Goal: Communication & Community: Answer question/provide support

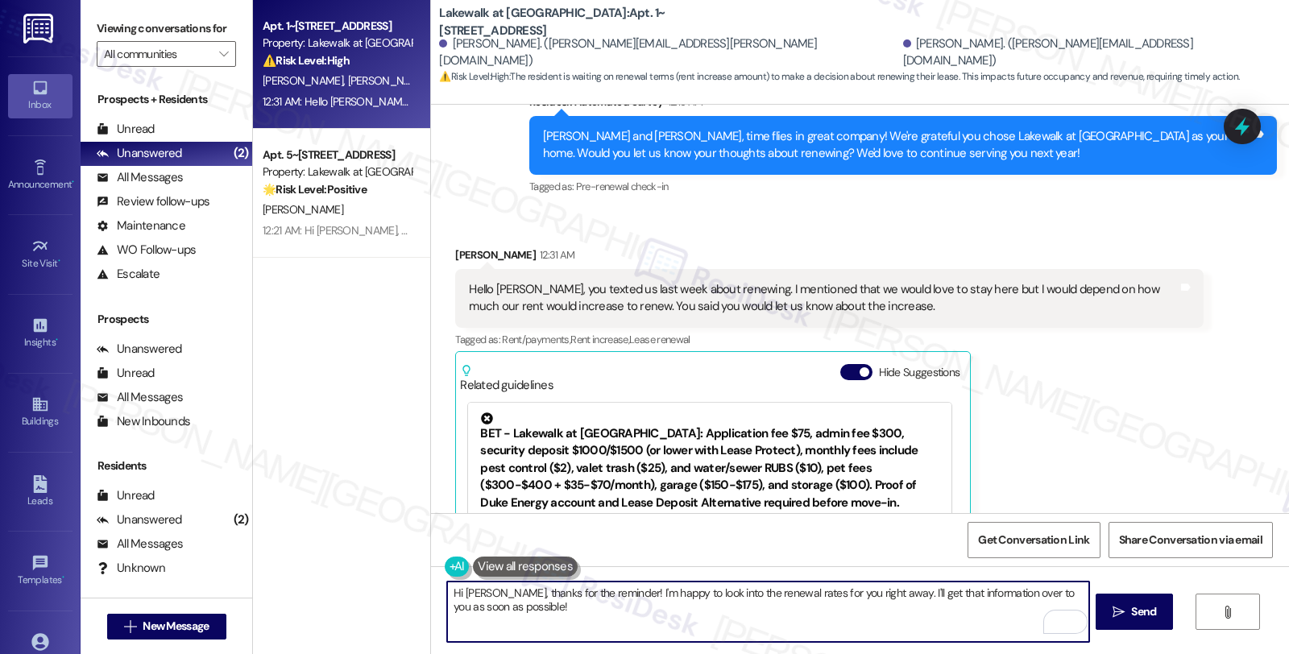
scroll to position [3680, 0]
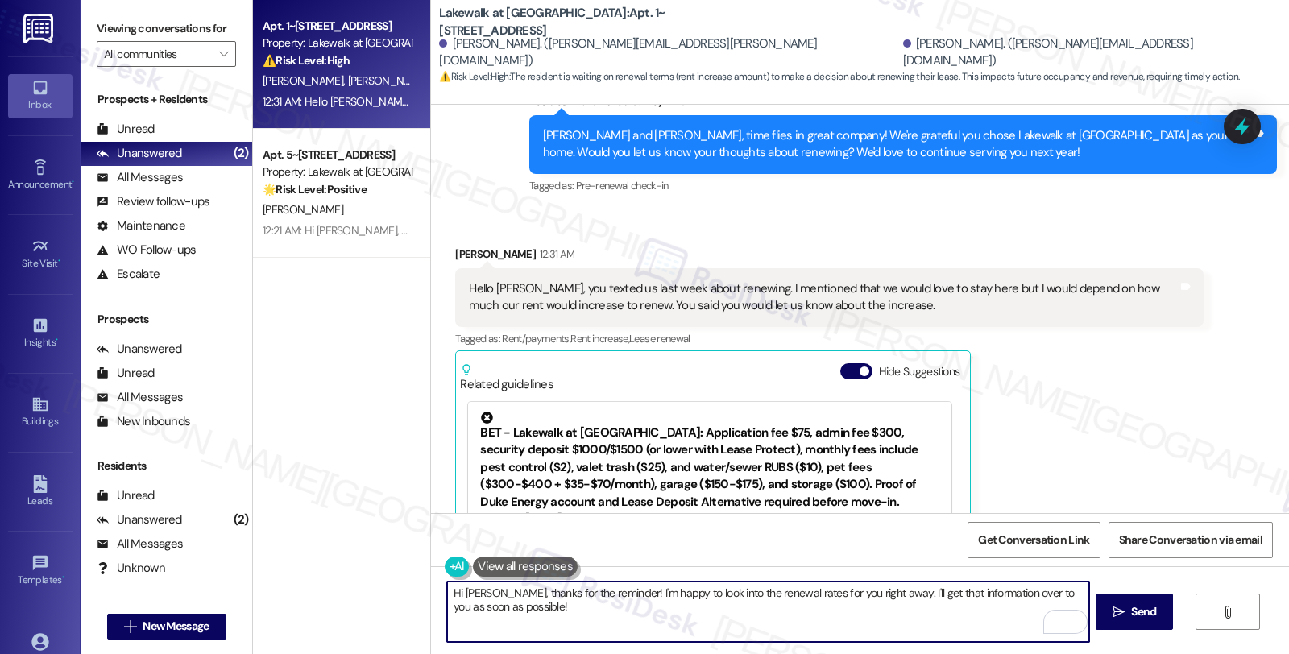
click at [589, 589] on textarea "Hi [PERSON_NAME], thanks for the reminder! I'm happy to look into the renewal r…" at bounding box center [767, 612] width 641 height 60
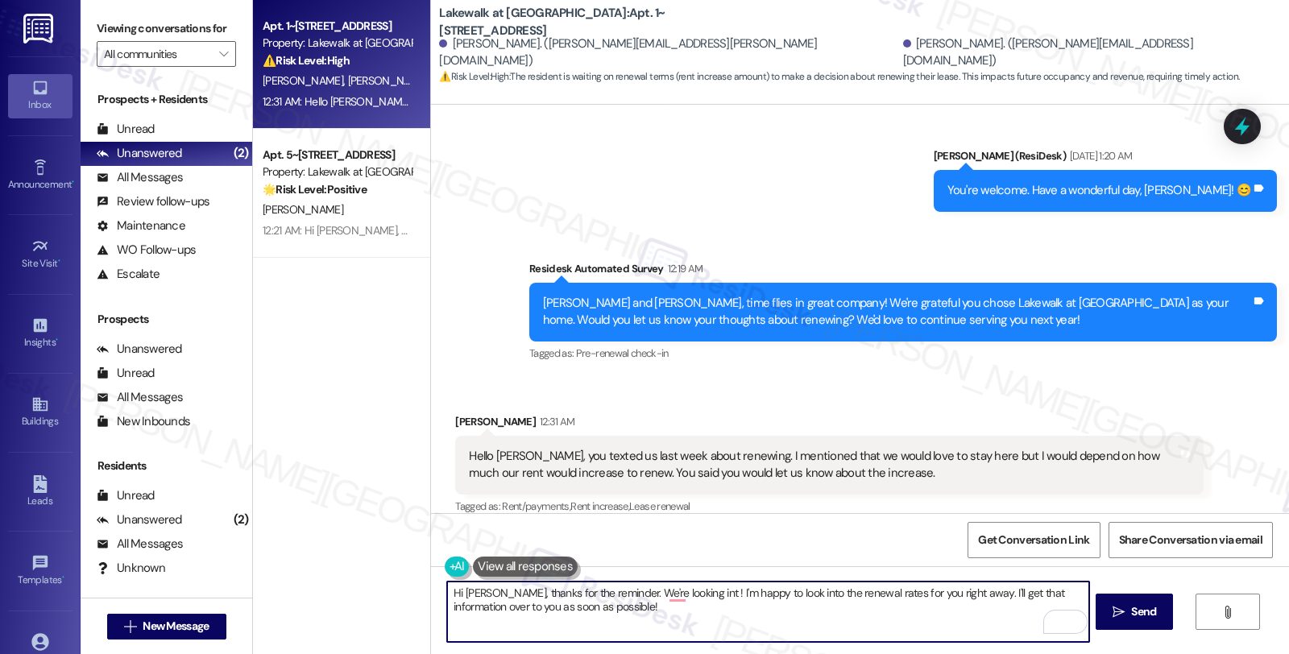
scroll to position [3769, 0]
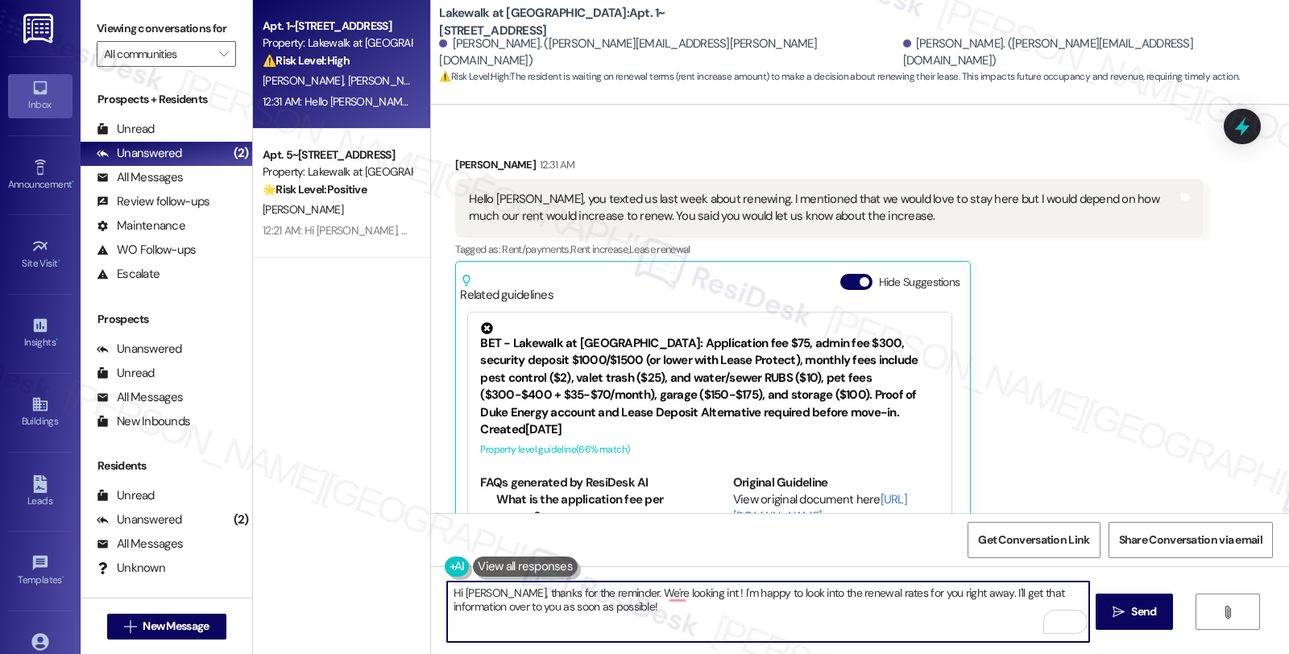
click at [599, 592] on textarea "Hi [PERSON_NAME], thanks for the reminder. We're looking int ! I'm happy to loo…" at bounding box center [767, 612] width 641 height 60
click at [596, 593] on textarea "Hi [PERSON_NAME], thanks for the reminder. Our team We're looking int ! I'm hap…" at bounding box center [767, 612] width 641 height 60
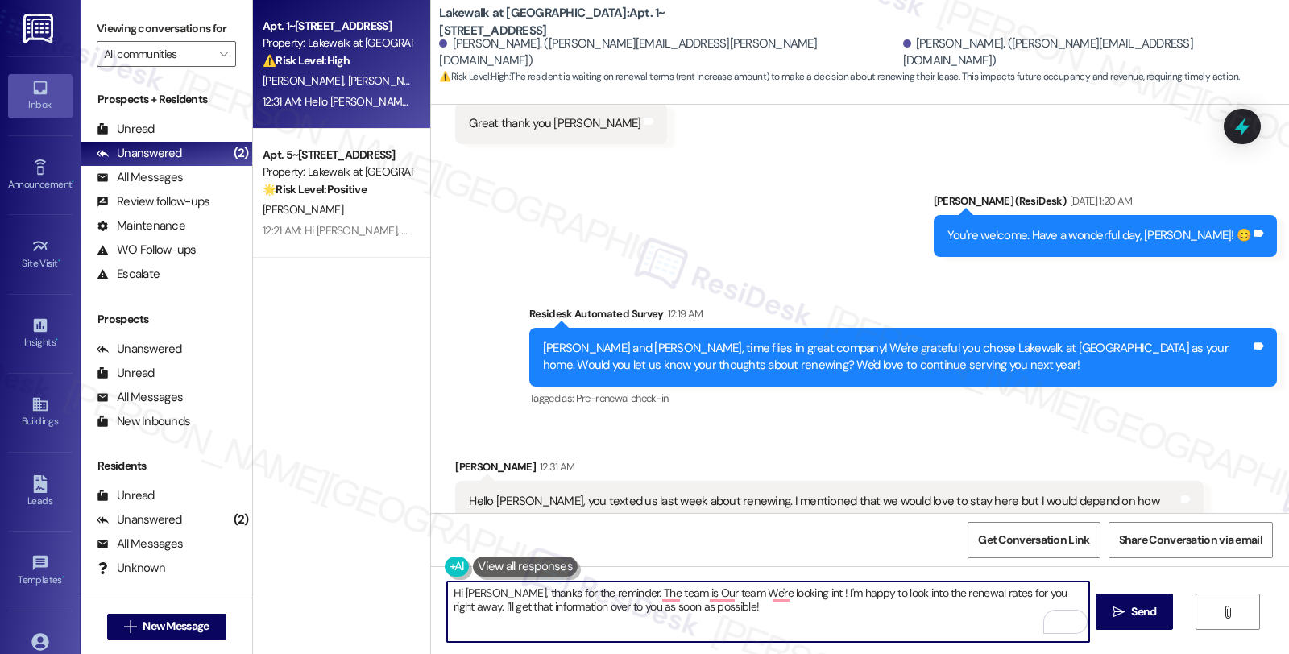
scroll to position [3501, 0]
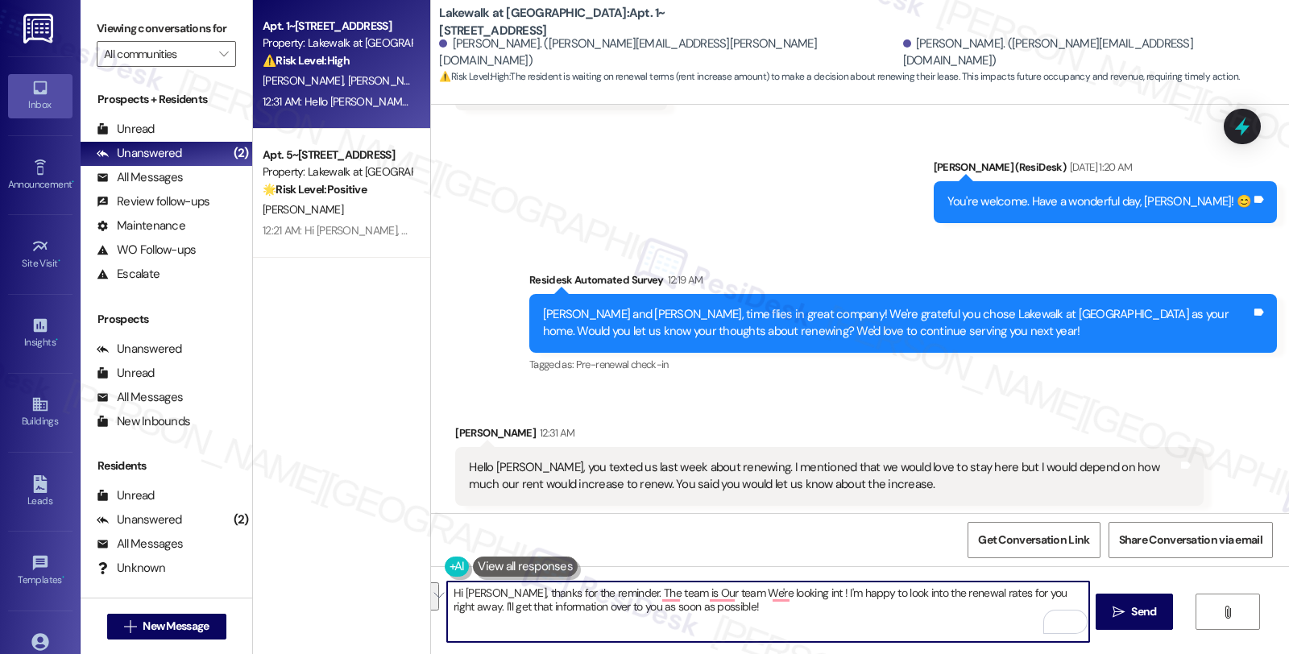
drag, startPoint x: 596, startPoint y: 591, endPoint x: 722, endPoint y: 608, distance: 127.0
click at [722, 608] on textarea "Hi [PERSON_NAME], thanks for the reminder. The team is Our team We're looking i…" at bounding box center [767, 612] width 641 height 60
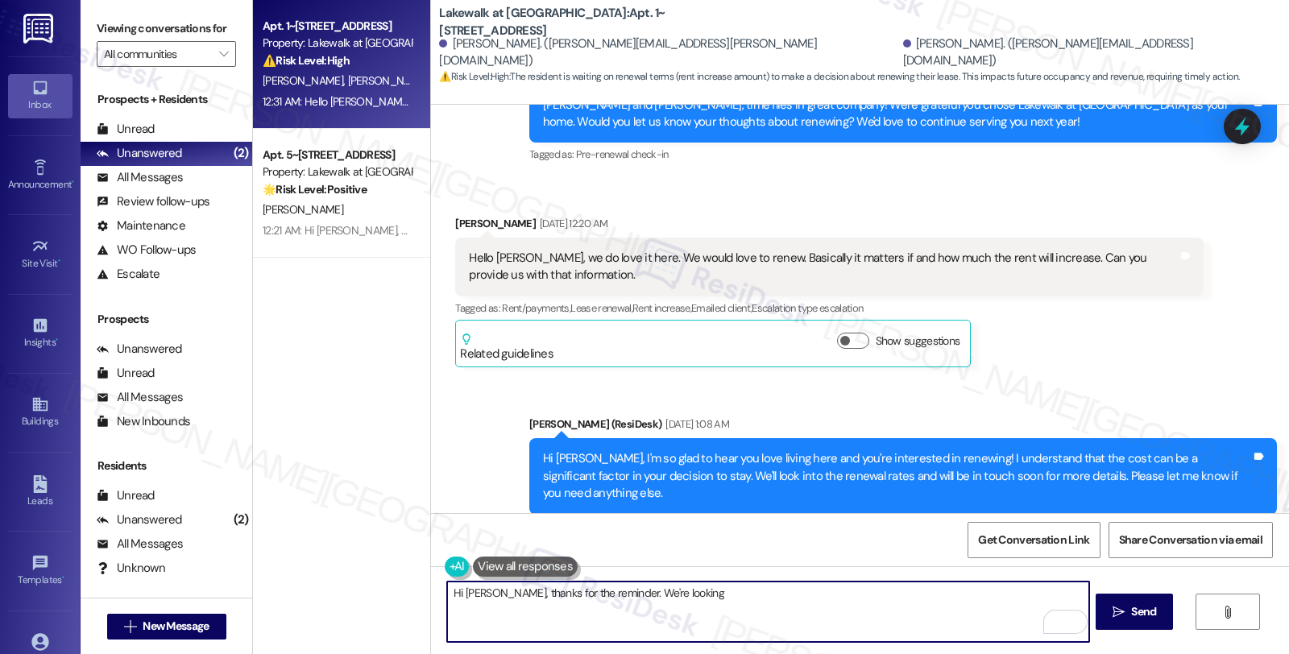
scroll to position [2784, 0]
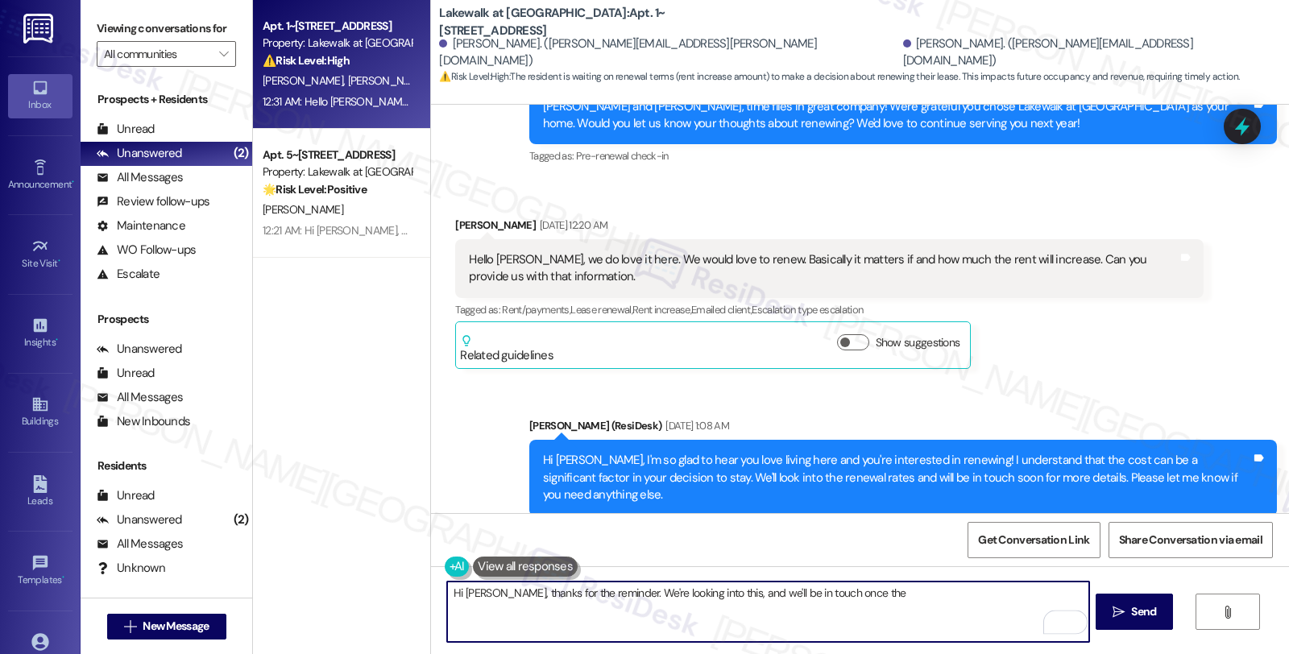
click at [720, 595] on textarea "Hi [PERSON_NAME], thanks for the reminder. We're looking into this, and we'll b…" at bounding box center [767, 612] width 641 height 60
click at [930, 592] on textarea "Hi [PERSON_NAME], thanks for the reminder. We're looking into this and will be …" at bounding box center [767, 612] width 641 height 60
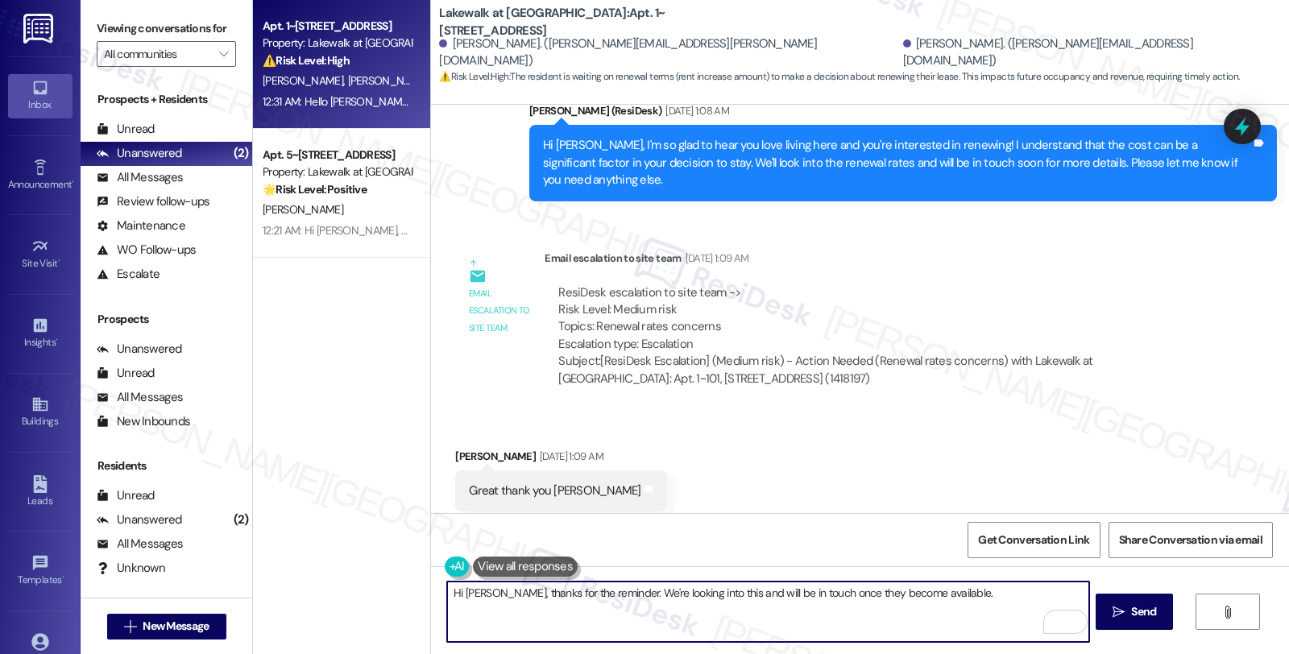
scroll to position [3053, 0]
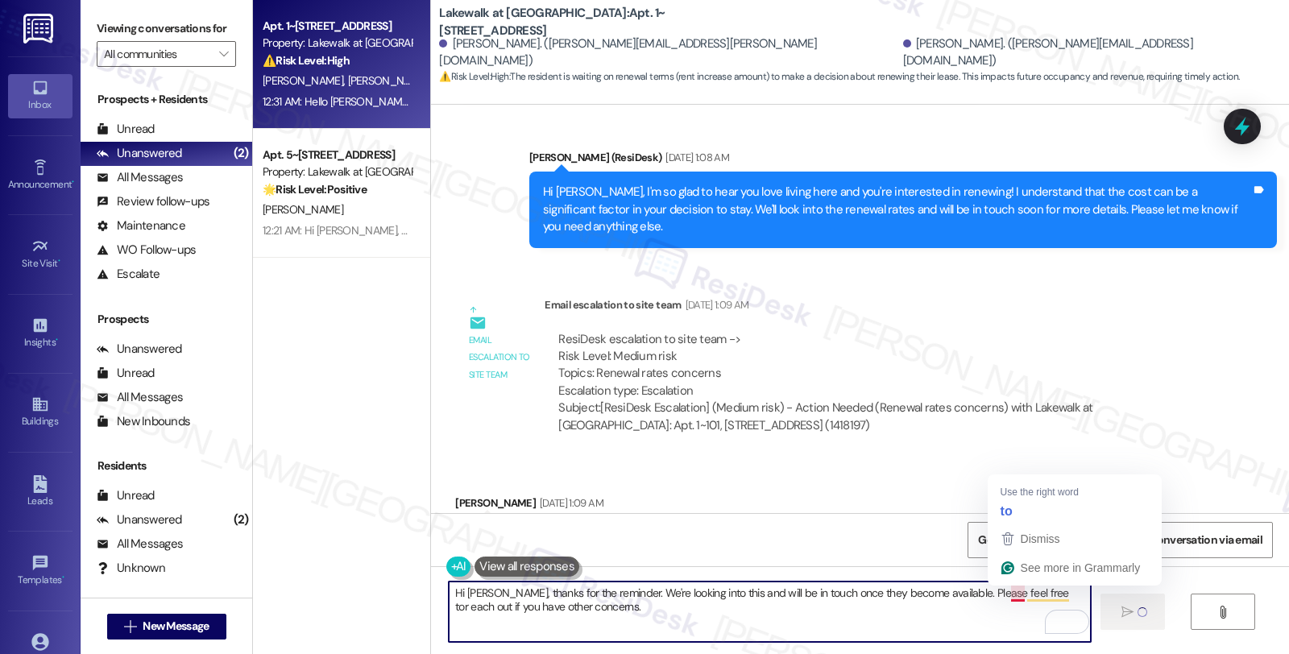
click at [1010, 599] on textarea "Hi [PERSON_NAME], thanks for the reminder. We're looking into this and will be …" at bounding box center [769, 612] width 641 height 60
click at [1018, 599] on textarea "Hi [PERSON_NAME], thanks for the reminder. We're looking into this and will be …" at bounding box center [769, 612] width 641 height 60
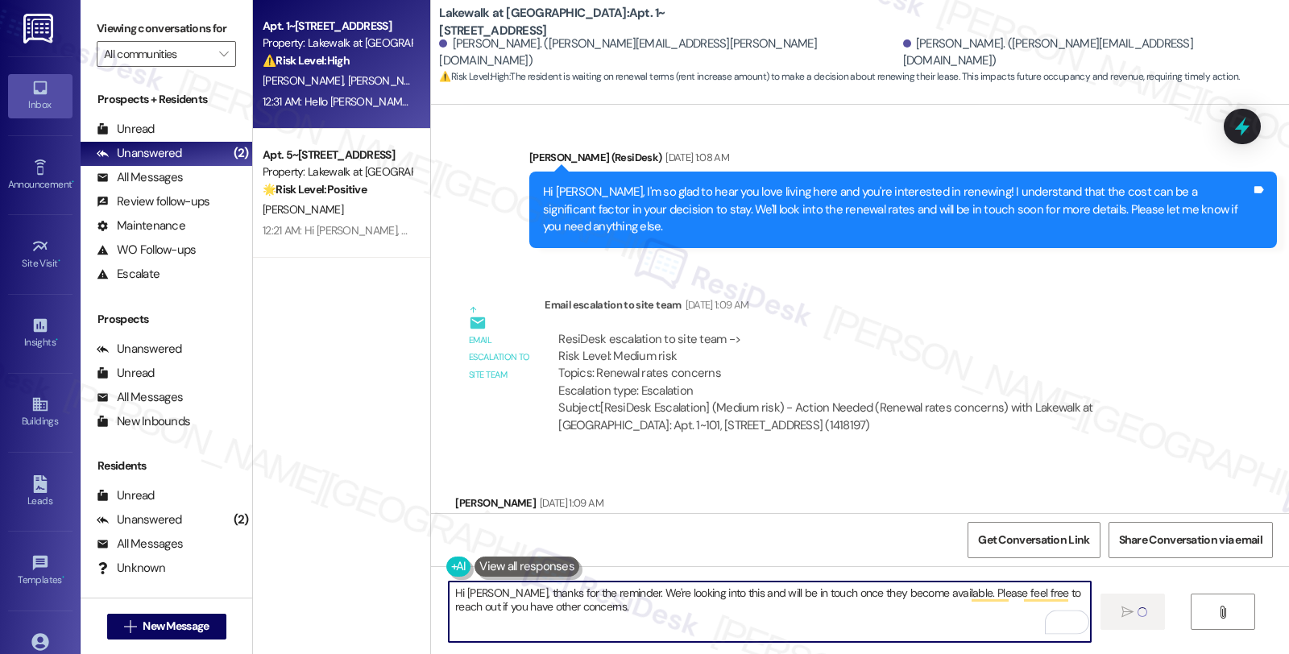
type textarea "Hi [PERSON_NAME], thanks for the reminder. We're looking into this and will be …"
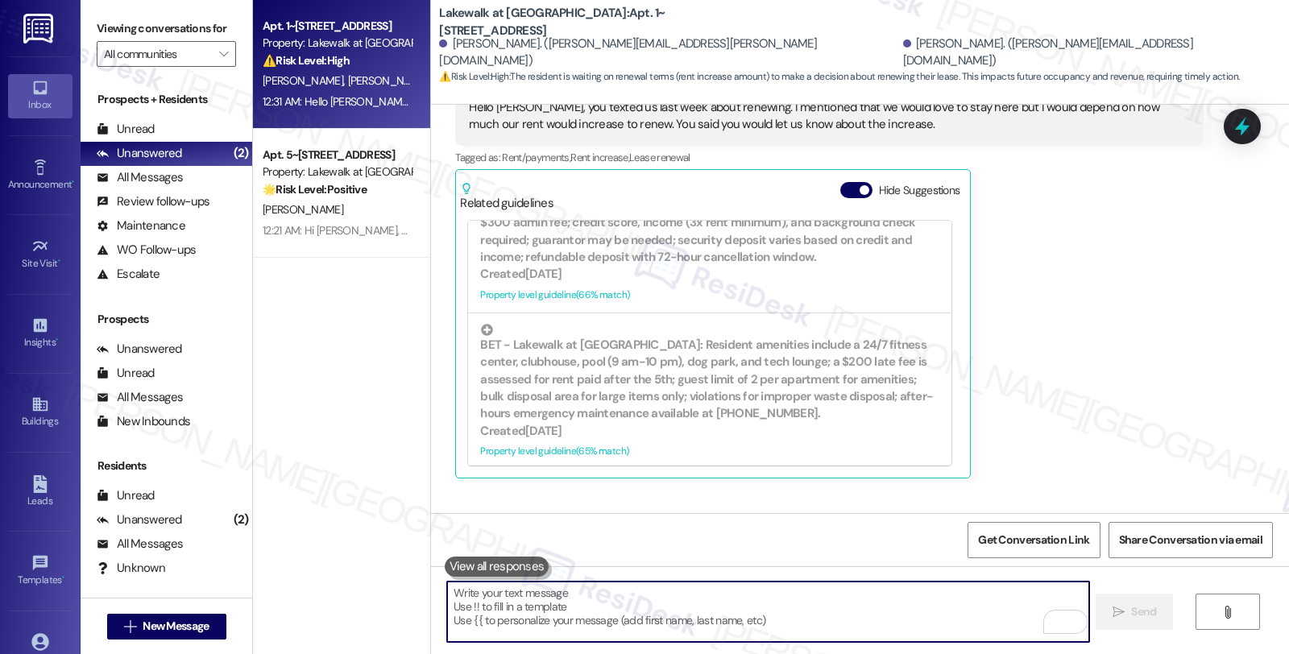
scroll to position [3899, 0]
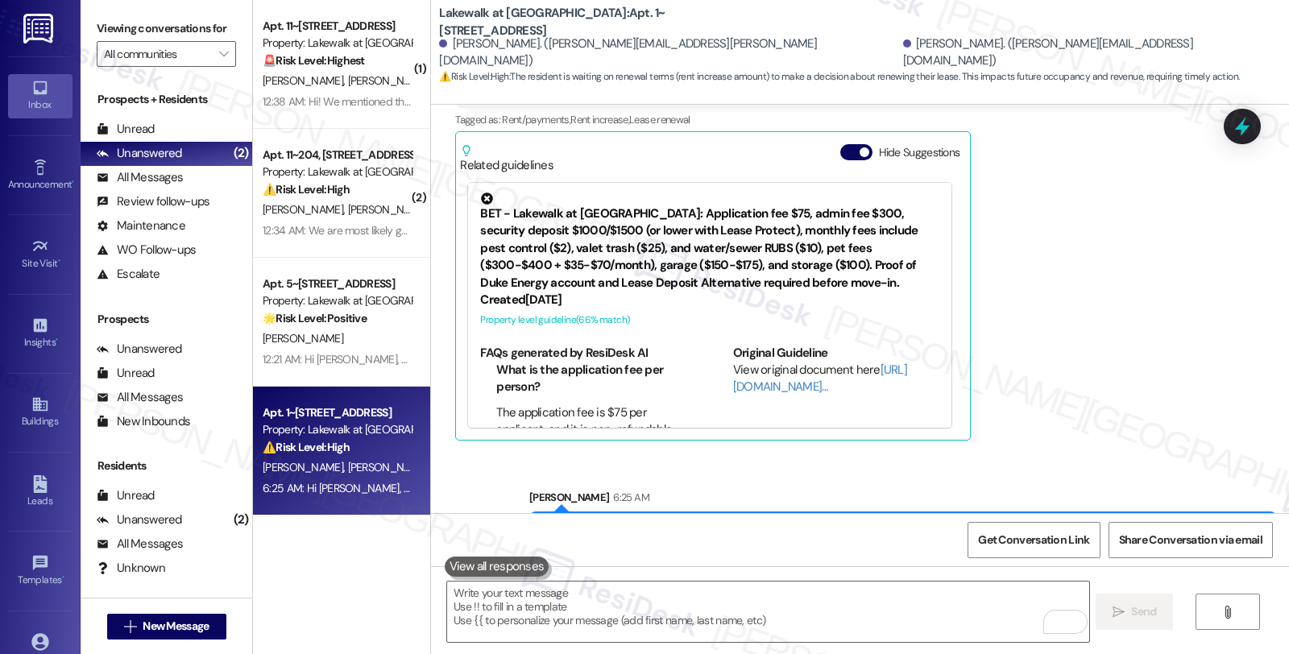
click at [806, 524] on div "Hi [PERSON_NAME], thanks for the reminder. We're looking into this and will be …" at bounding box center [897, 541] width 708 height 35
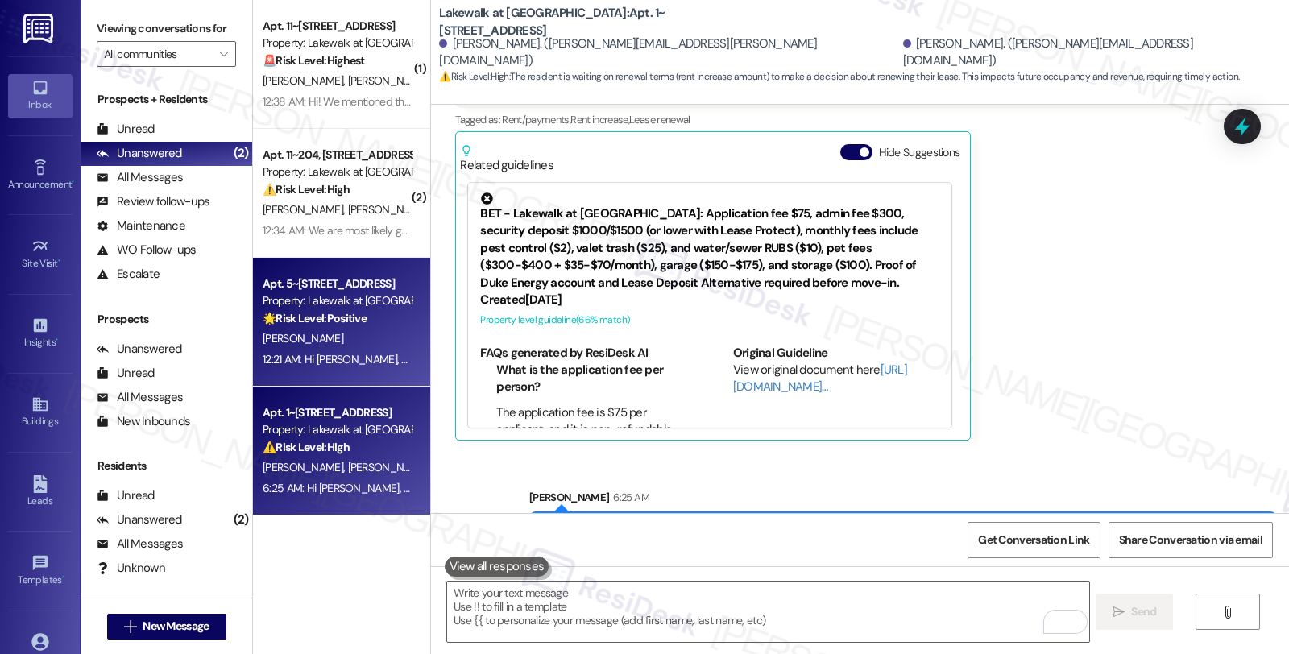
click at [368, 320] on div "🌟 Risk Level: Positive The resident is expressing interest in renewing their le…" at bounding box center [337, 318] width 149 height 17
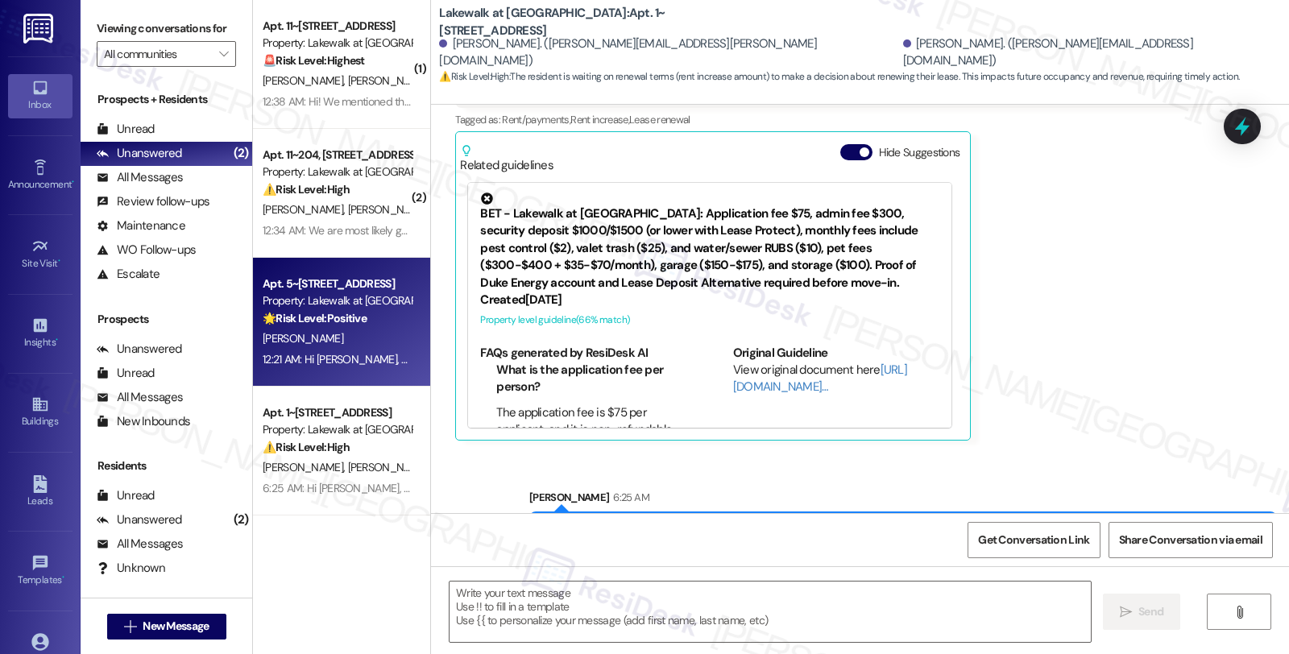
type textarea "Fetching suggested responses. Please feel free to read through the conversation…"
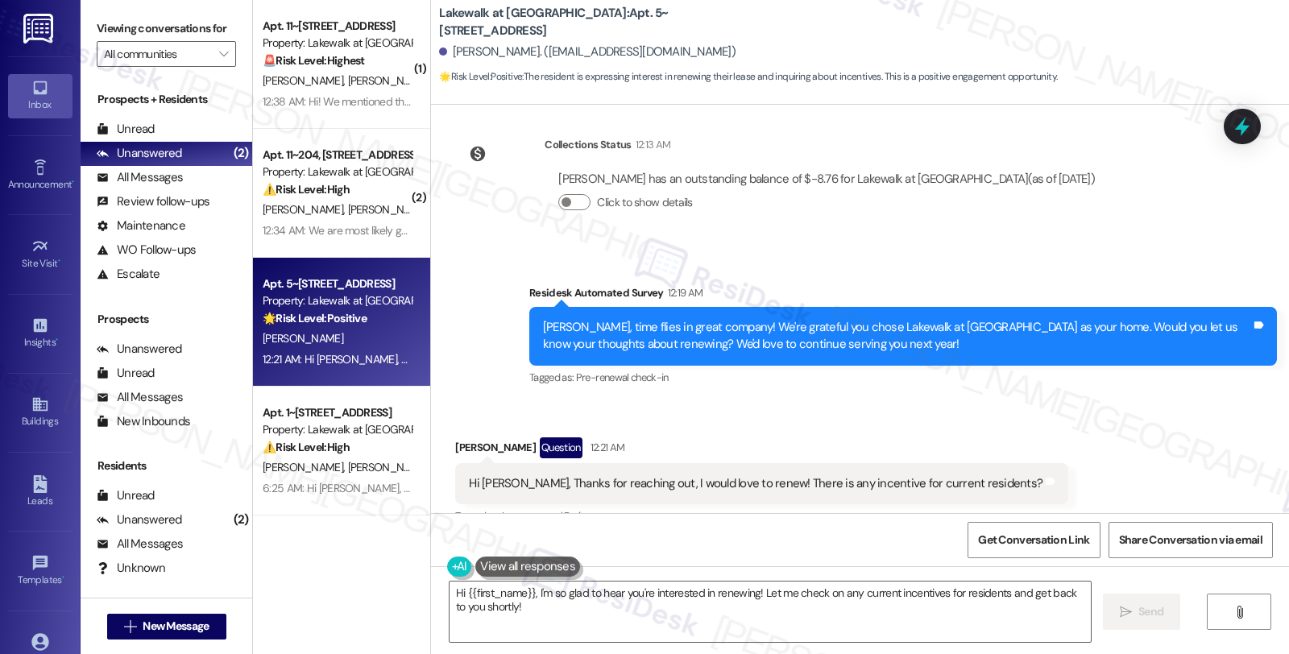
scroll to position [2528, 0]
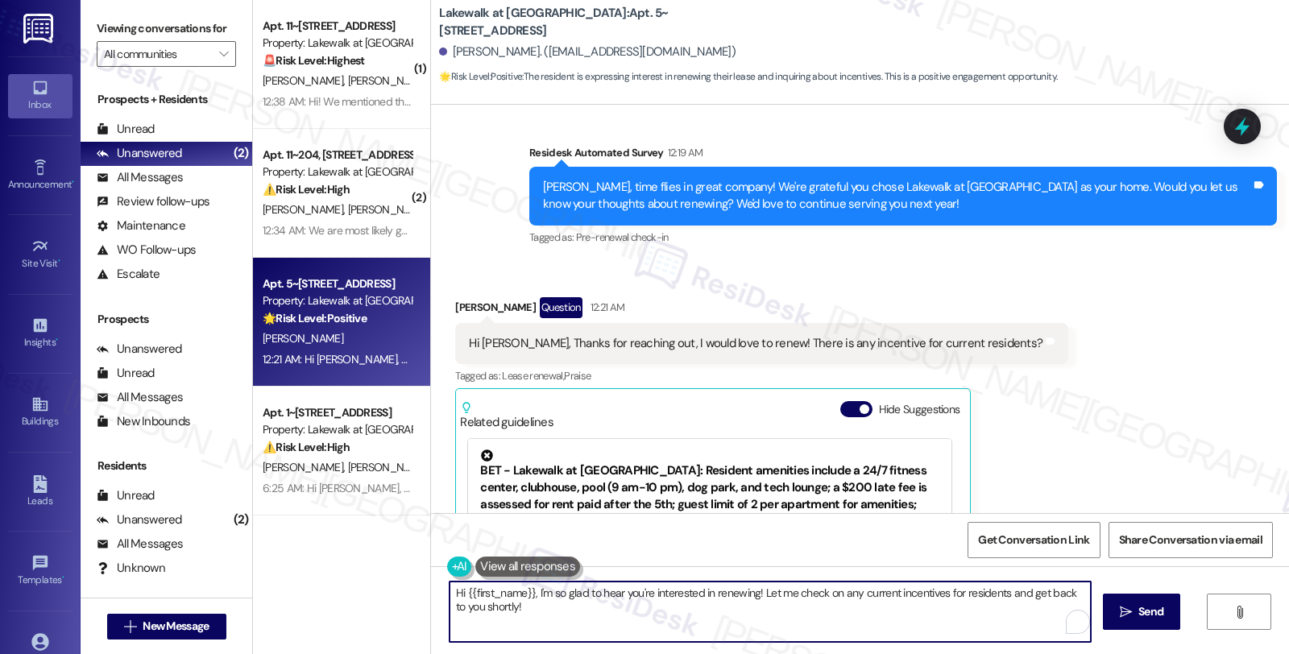
drag, startPoint x: 513, startPoint y: 614, endPoint x: 413, endPoint y: 611, distance: 100.0
click at [413, 611] on div "( 1 ) Apt. 11~[STREET_ADDRESS] Property: Lakewalk at [GEOGRAPHIC_DATA] 🚨 Risk L…" at bounding box center [771, 327] width 1036 height 654
click at [642, 606] on textarea "Hi {{first_name}}, I'm so glad to hear you're interested in renewing! Let me ch…" at bounding box center [767, 612] width 641 height 60
type textarea "Hi {{first_name}}, I'm so glad to hear you're interested in renewing! Let me ch…"
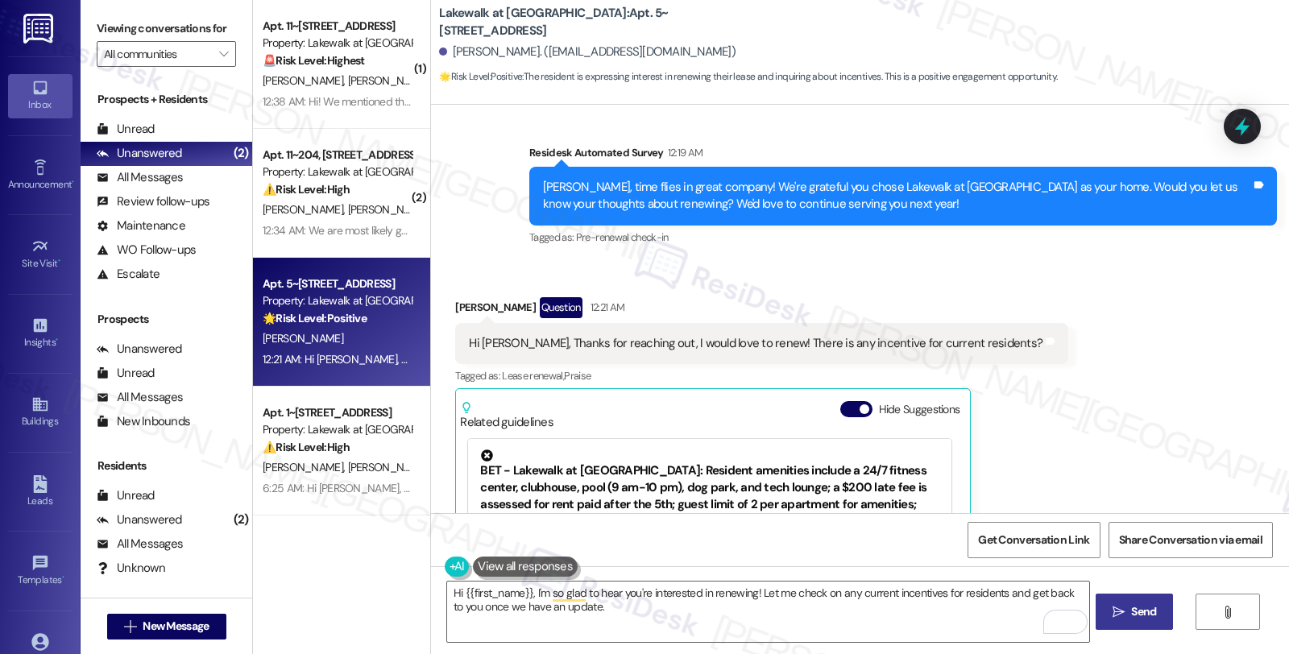
click at [1131, 607] on span "Send" at bounding box center [1143, 612] width 25 height 17
click at [645, 616] on textarea "Hi {{first_name}}, I'm so glad to hear you're interested in renewing! Let me ch…" at bounding box center [769, 612] width 641 height 60
click at [1086, 414] on div "Received via SMS [PERSON_NAME] Question 12:21 AM Hi [PERSON_NAME], Thanks for r…" at bounding box center [860, 485] width 858 height 449
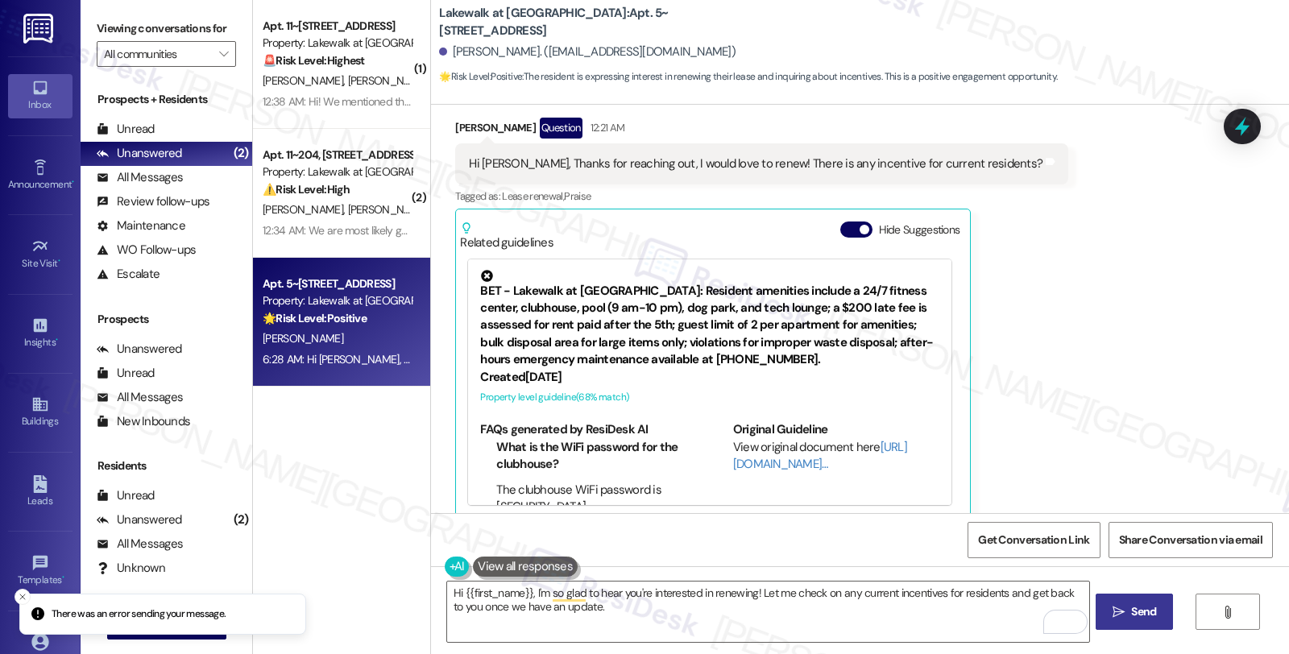
scroll to position [2837, 0]
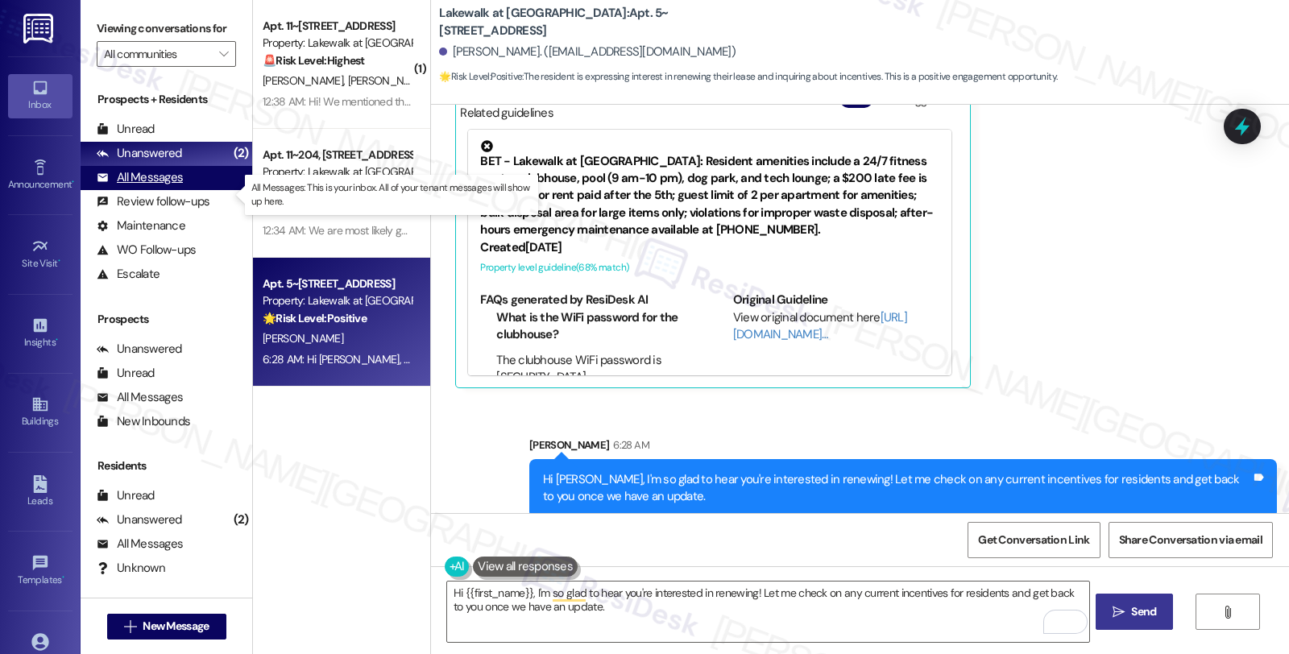
click at [186, 190] on div "All Messages (undefined)" at bounding box center [167, 178] width 172 height 24
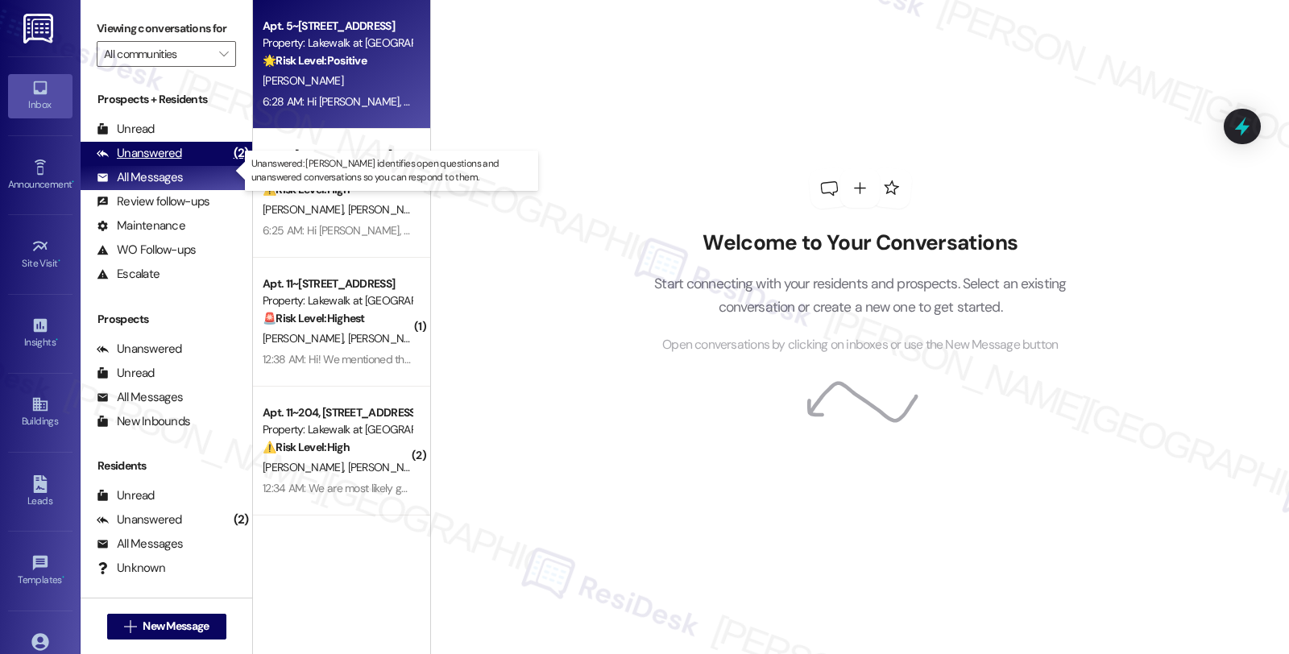
click at [183, 166] on div "Unanswered (2)" at bounding box center [167, 154] width 172 height 24
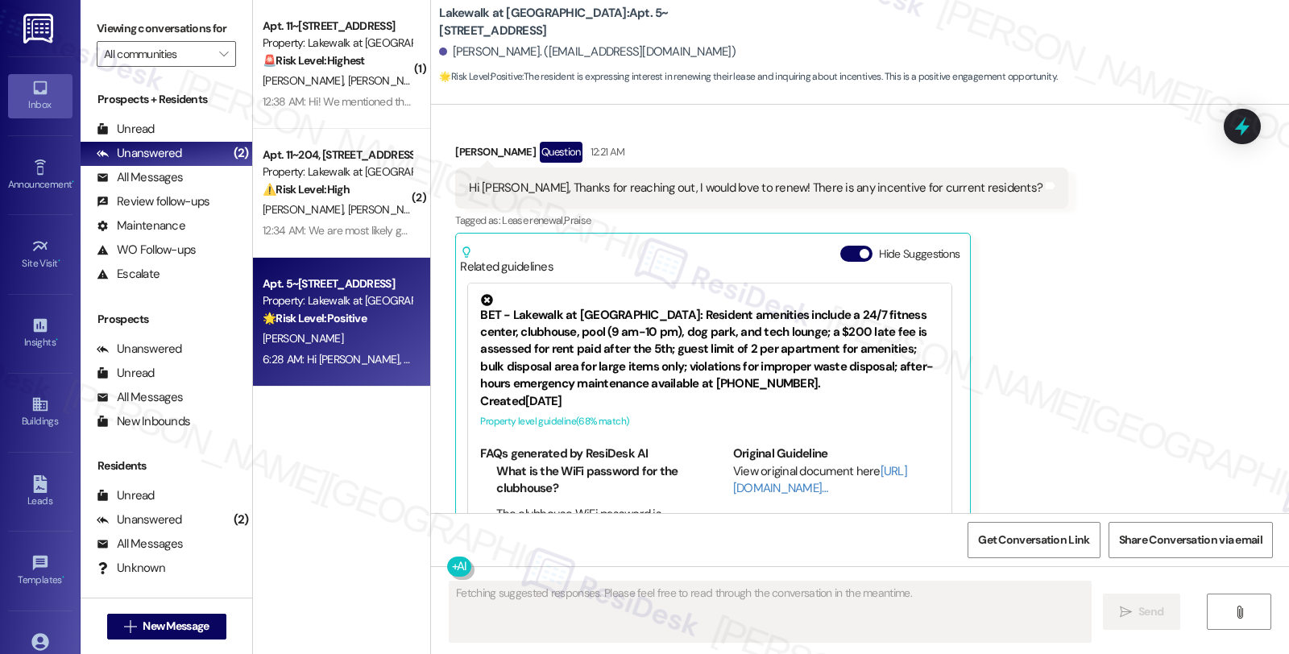
scroll to position [2681, 0]
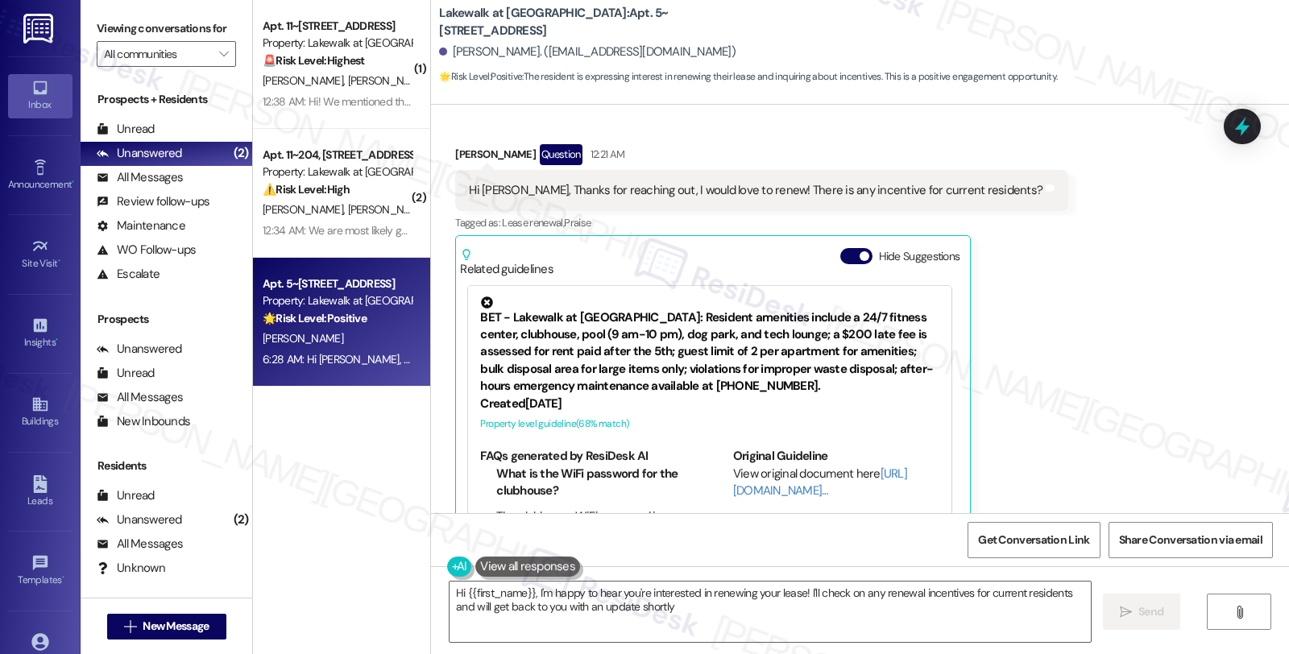
type textarea "Hi {{first_name}}, I'm happy to hear you're interested in renewing your lease! …"
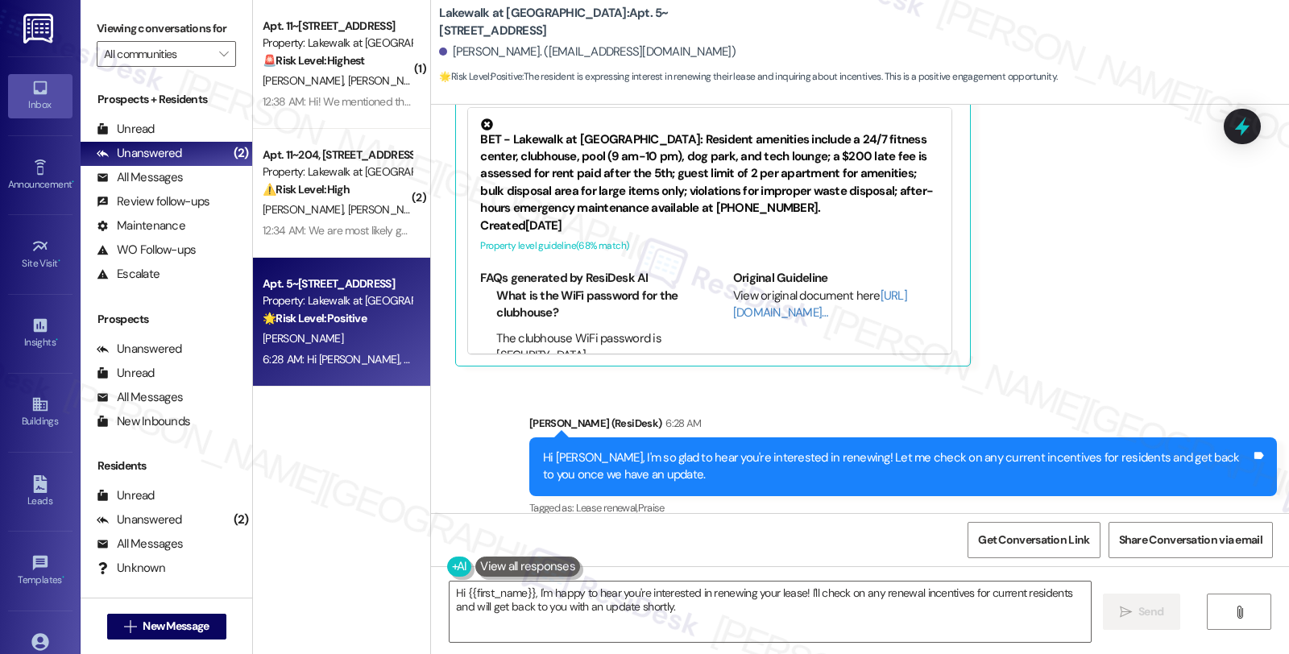
scroll to position [2861, 0]
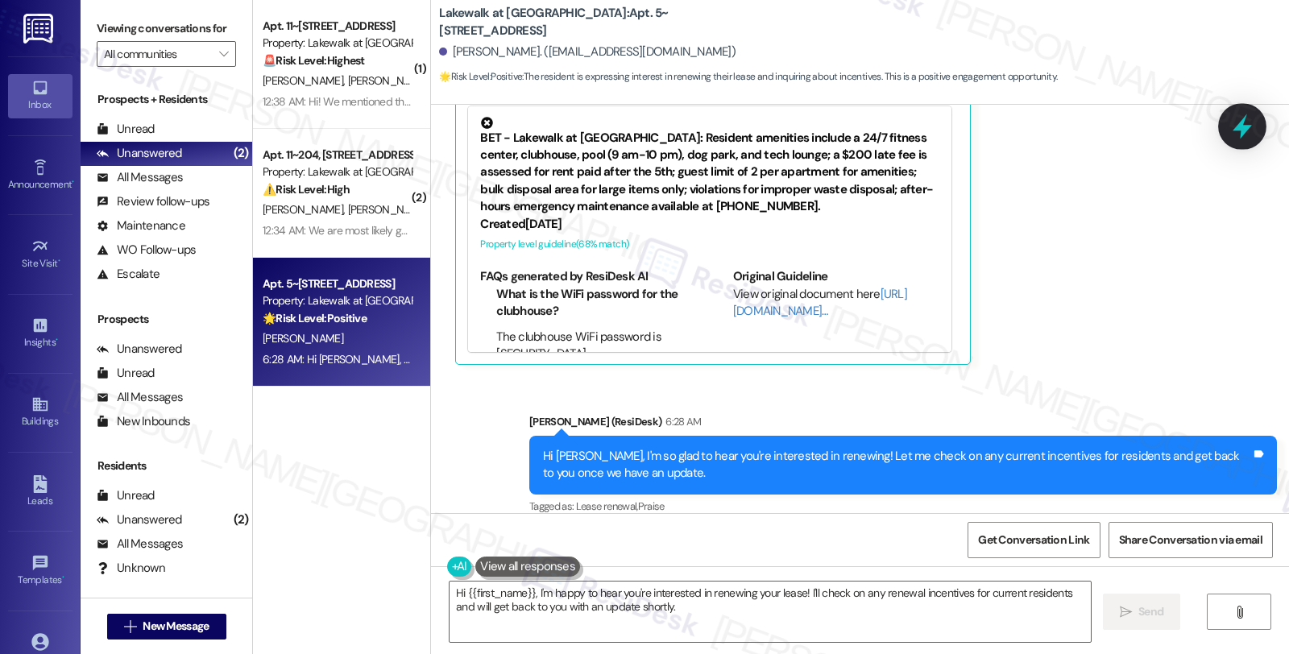
click at [1251, 116] on icon at bounding box center [1242, 126] width 27 height 27
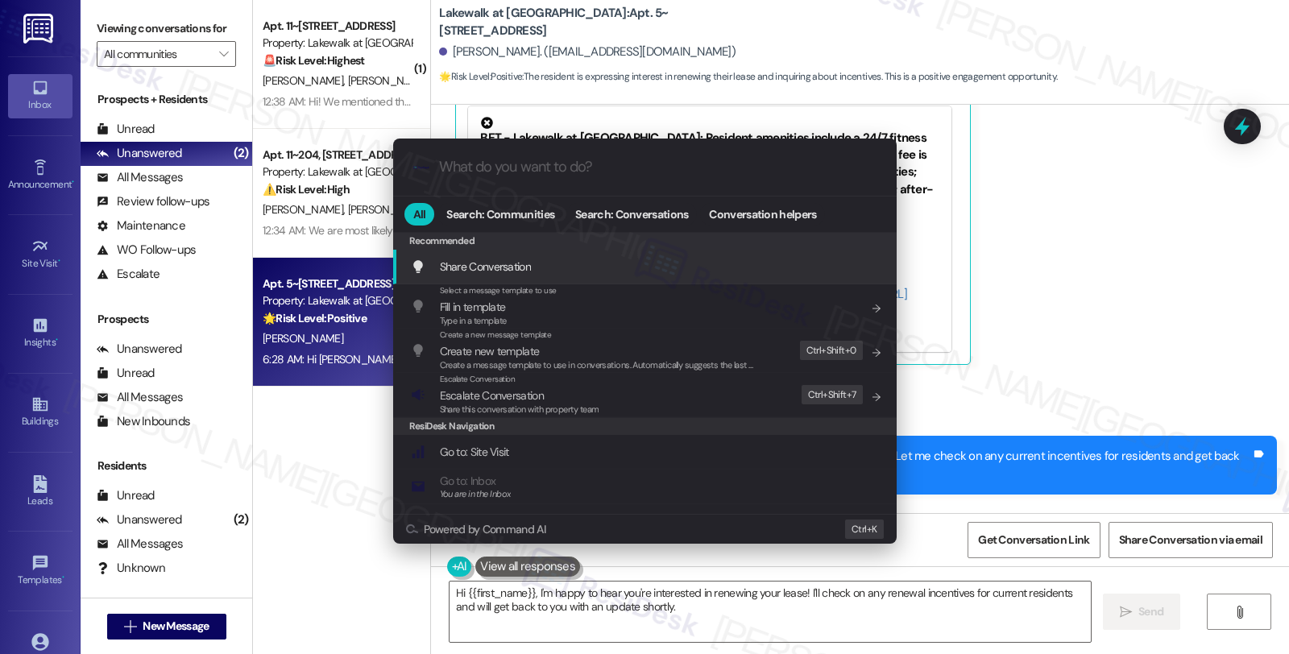
click at [1074, 262] on div ".cls-1{fill:#0a055f;}.cls-2{fill:#0cc4c4;} resideskLogoBlueOrange All Search: C…" at bounding box center [644, 327] width 1289 height 654
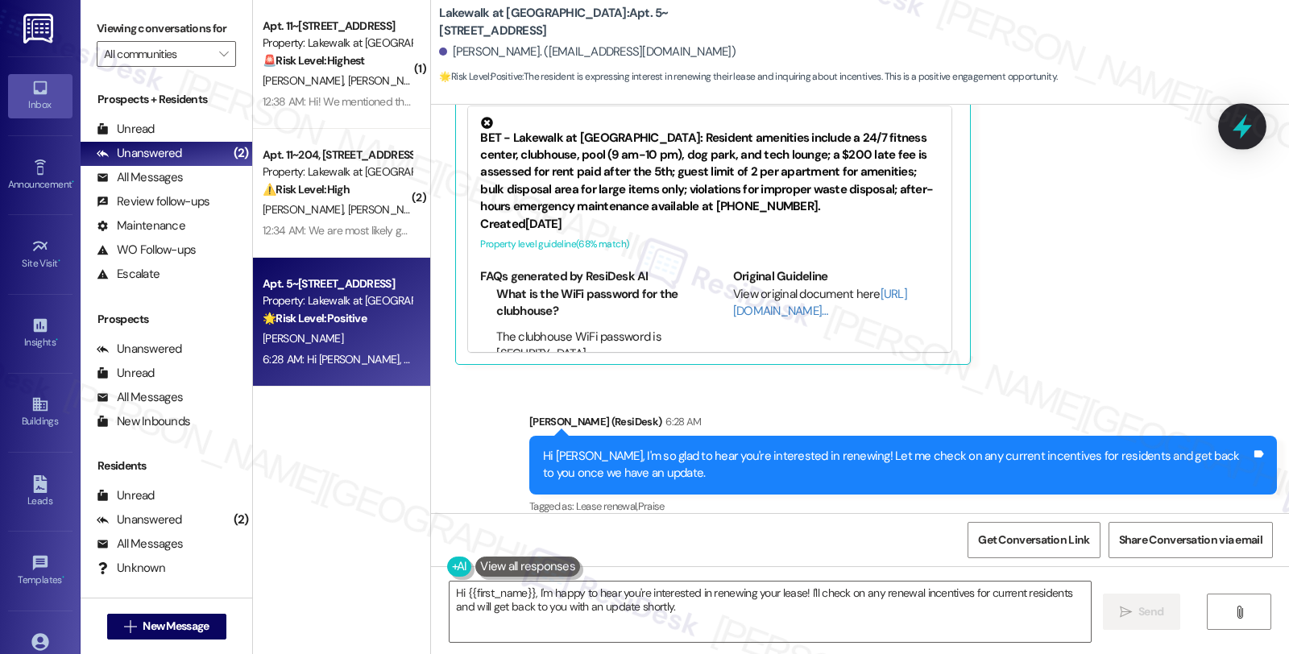
click at [1246, 131] on icon at bounding box center [1242, 126] width 19 height 25
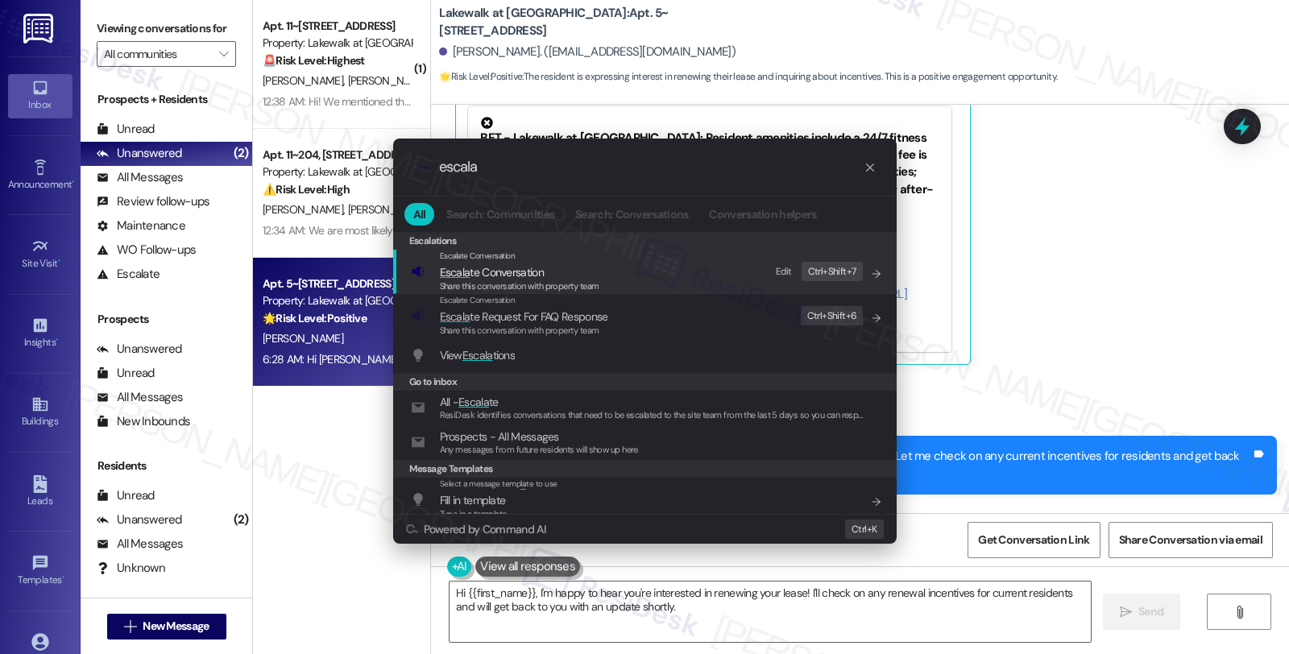
type input "escala"
click at [551, 269] on span "Escala te Conversation" at bounding box center [520, 273] width 160 height 18
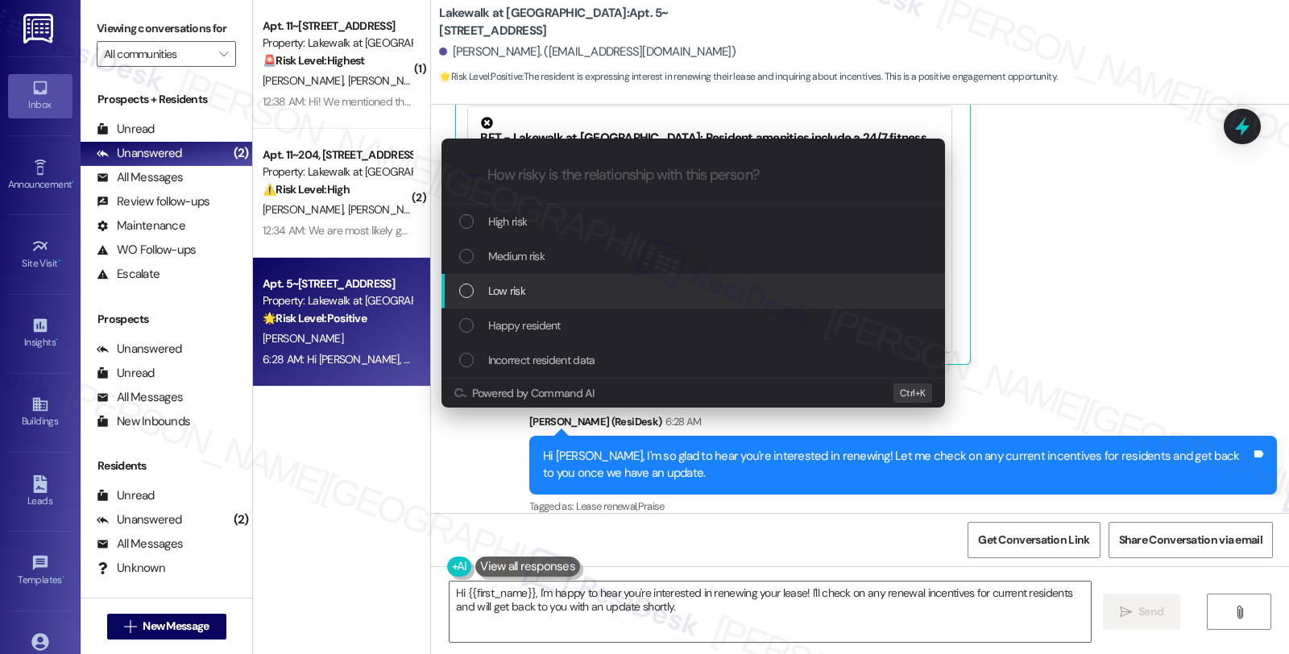
click at [542, 291] on div "Low risk" at bounding box center [694, 291] width 471 height 18
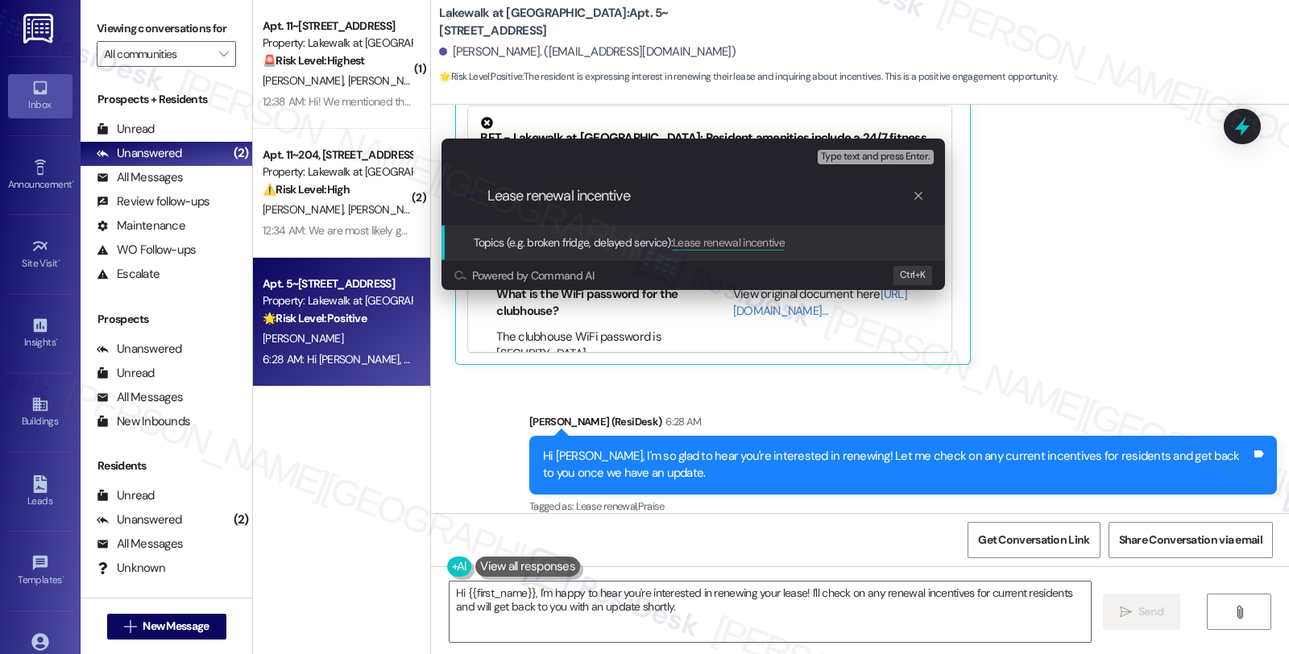
type input "Lease renewal incentives"
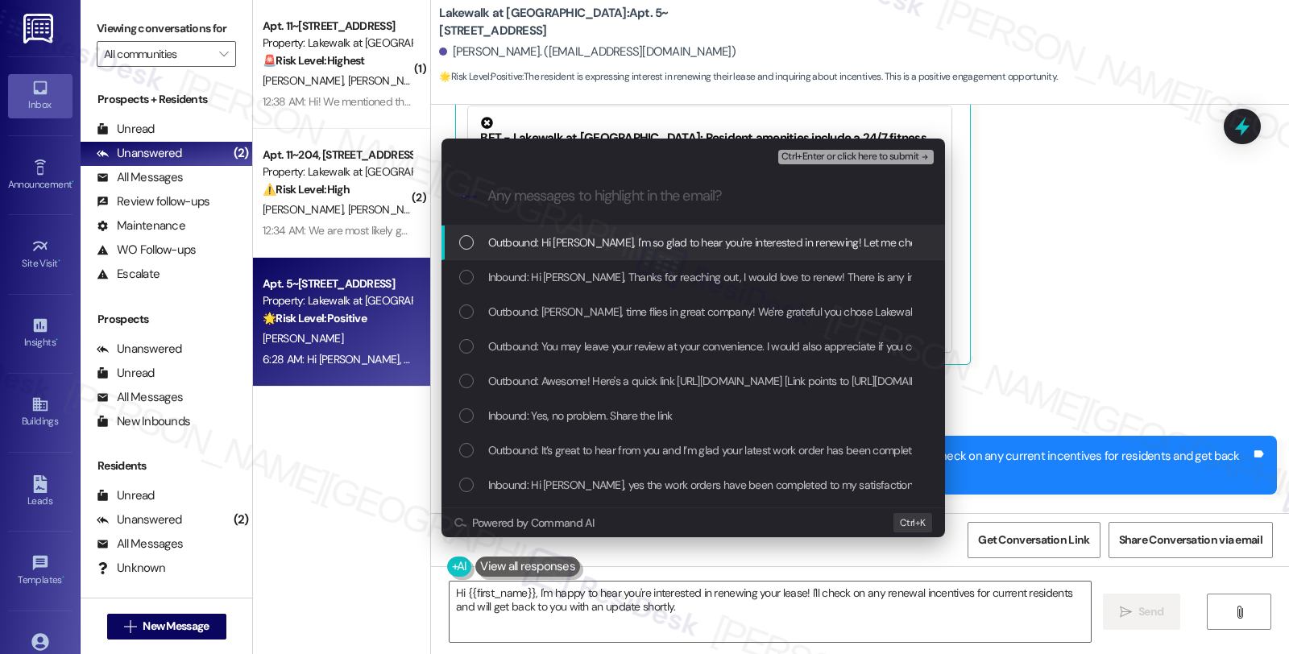
click at [542, 291] on div "Inbound: Hi [PERSON_NAME], Thanks for reaching out, I would love to renew! Ther…" at bounding box center [694, 277] width 504 height 35
click at [838, 159] on span "Ctrl+Enter or click here to submit" at bounding box center [851, 157] width 138 height 11
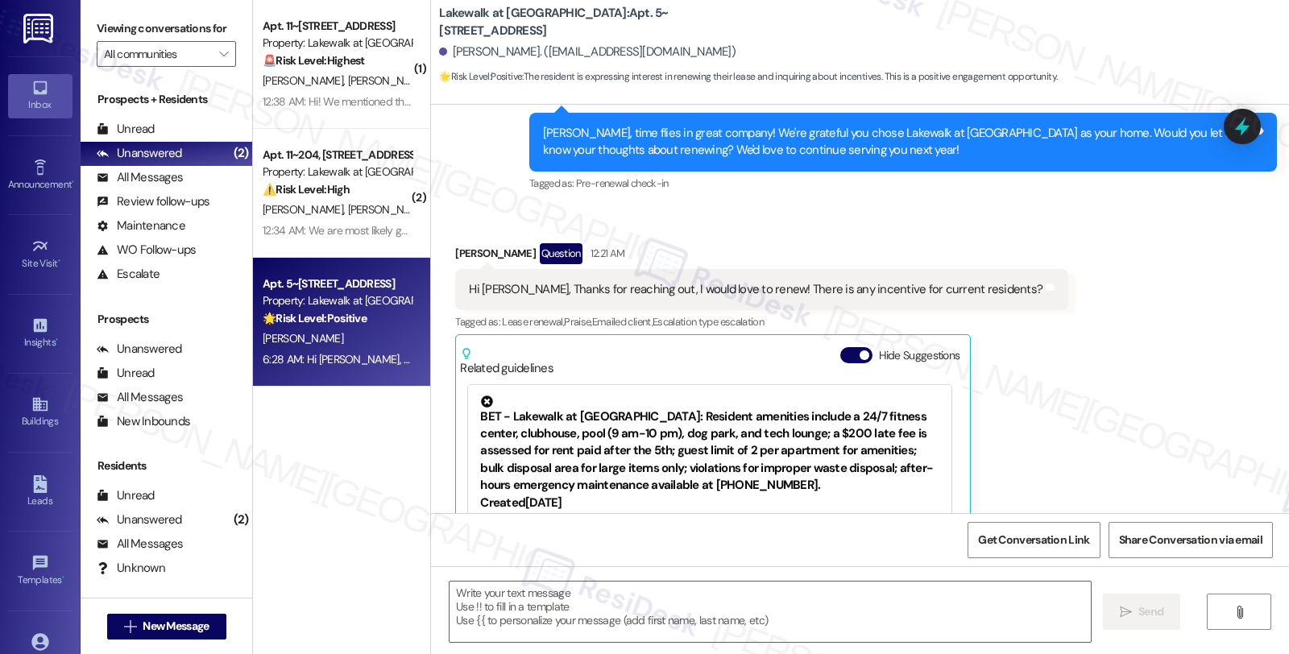
scroll to position [2708, 0]
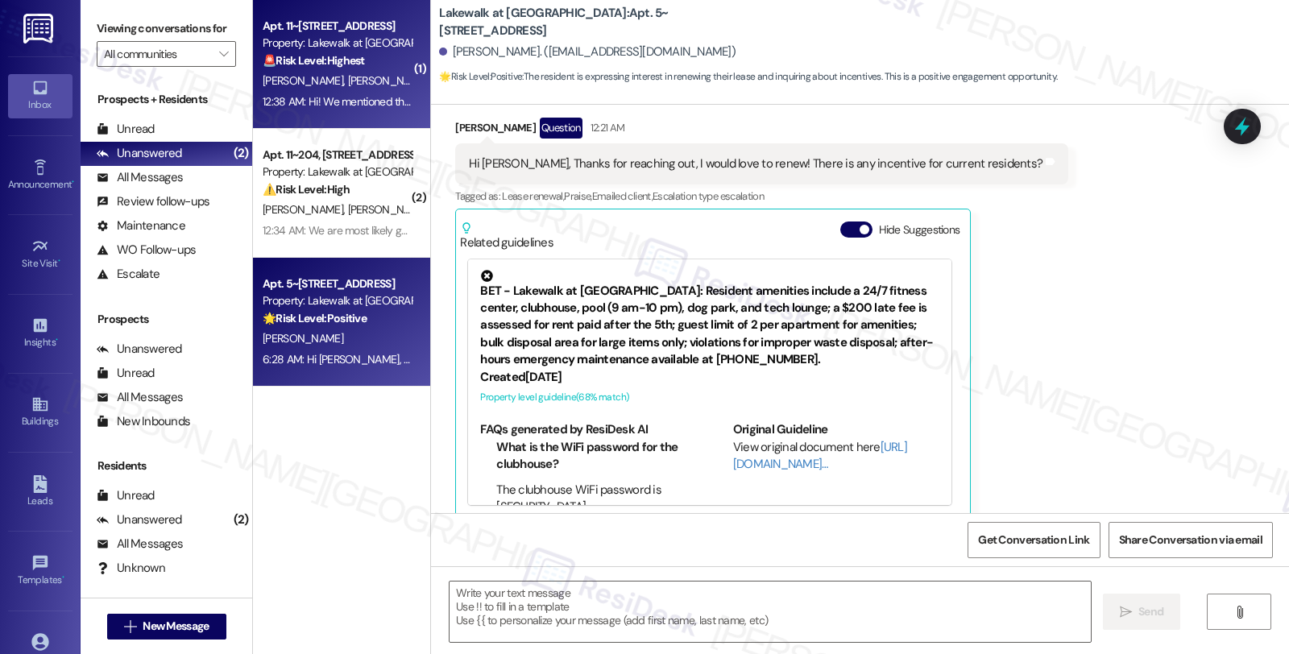
type textarea "Fetching suggested responses. Please feel free to read through the conversation…"
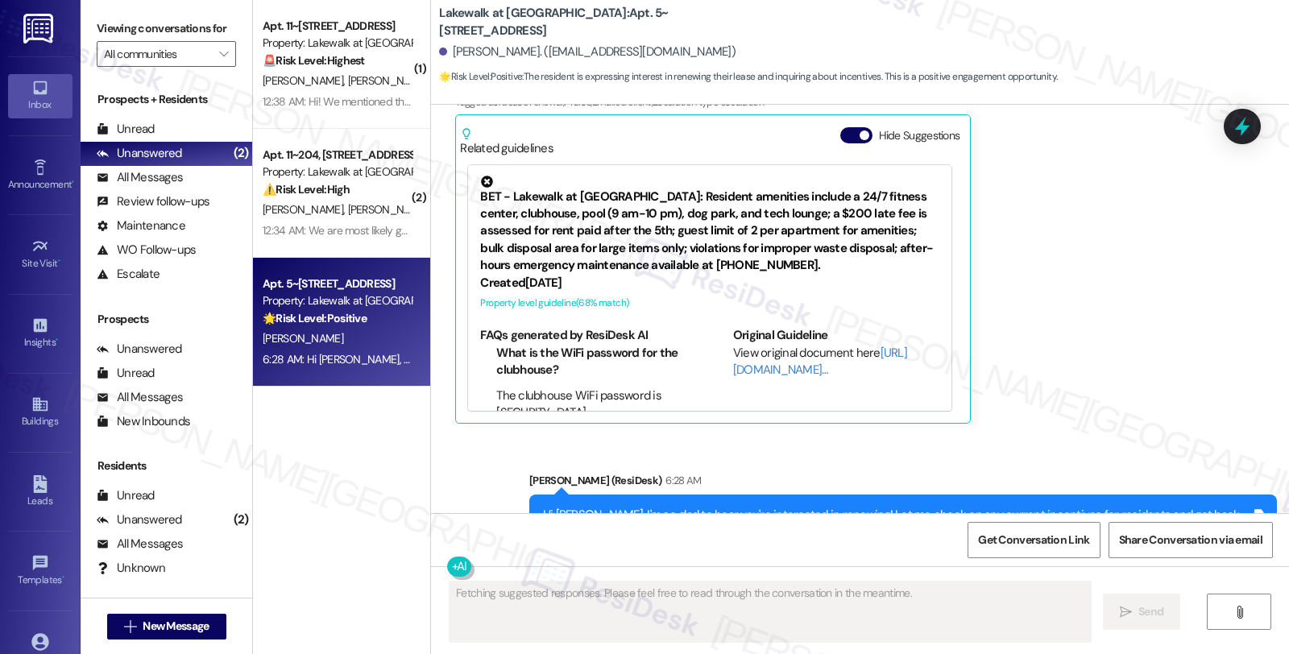
scroll to position [2861, 0]
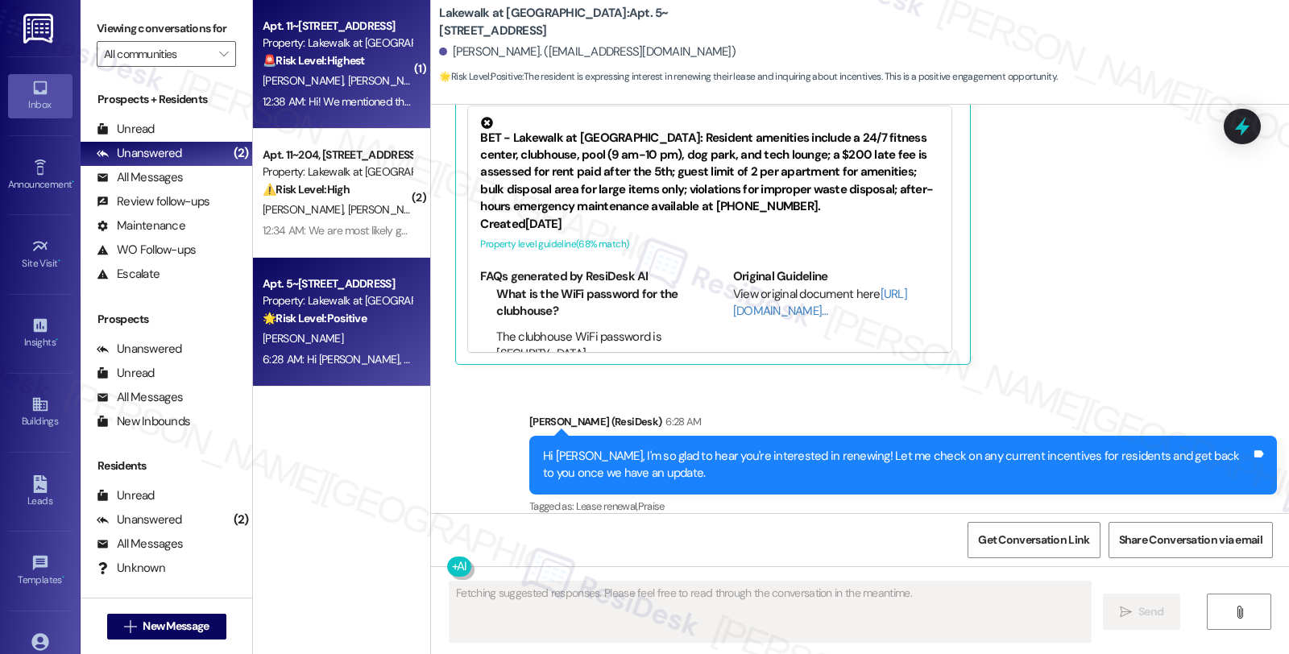
click at [320, 93] on div "12:38 AM: Hi! We mentioned this above, but we are not planning to renew 12:38 A…" at bounding box center [337, 102] width 152 height 20
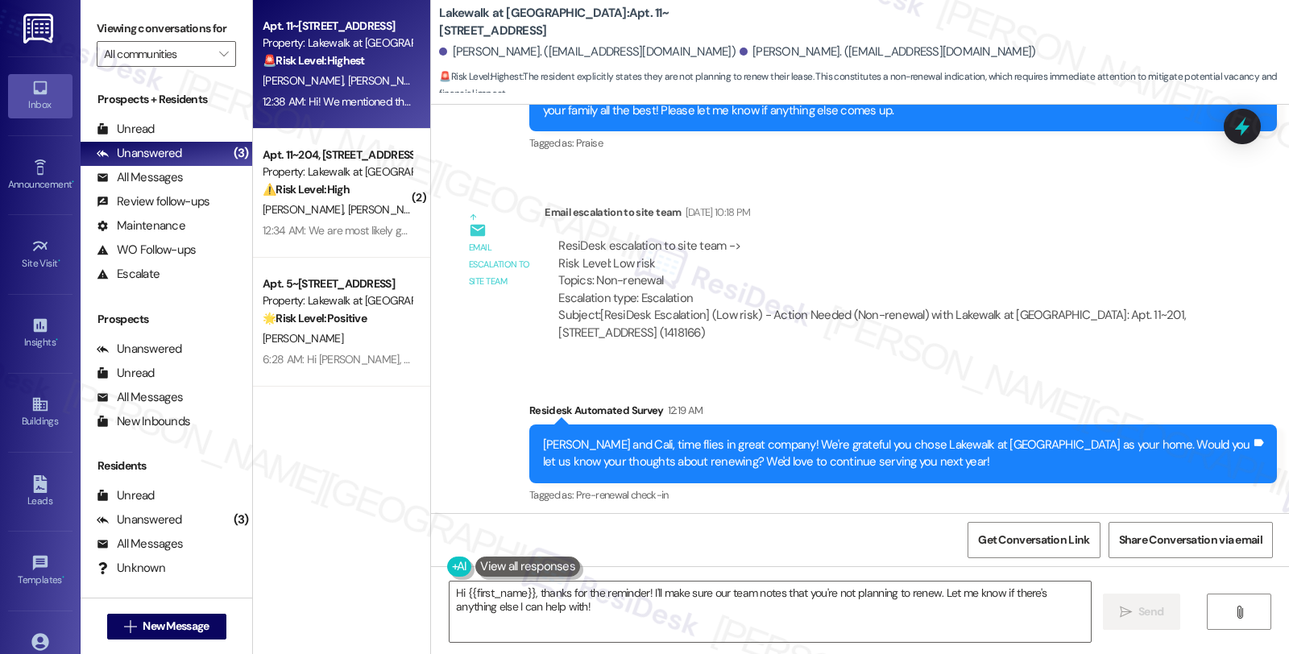
scroll to position [1834, 0]
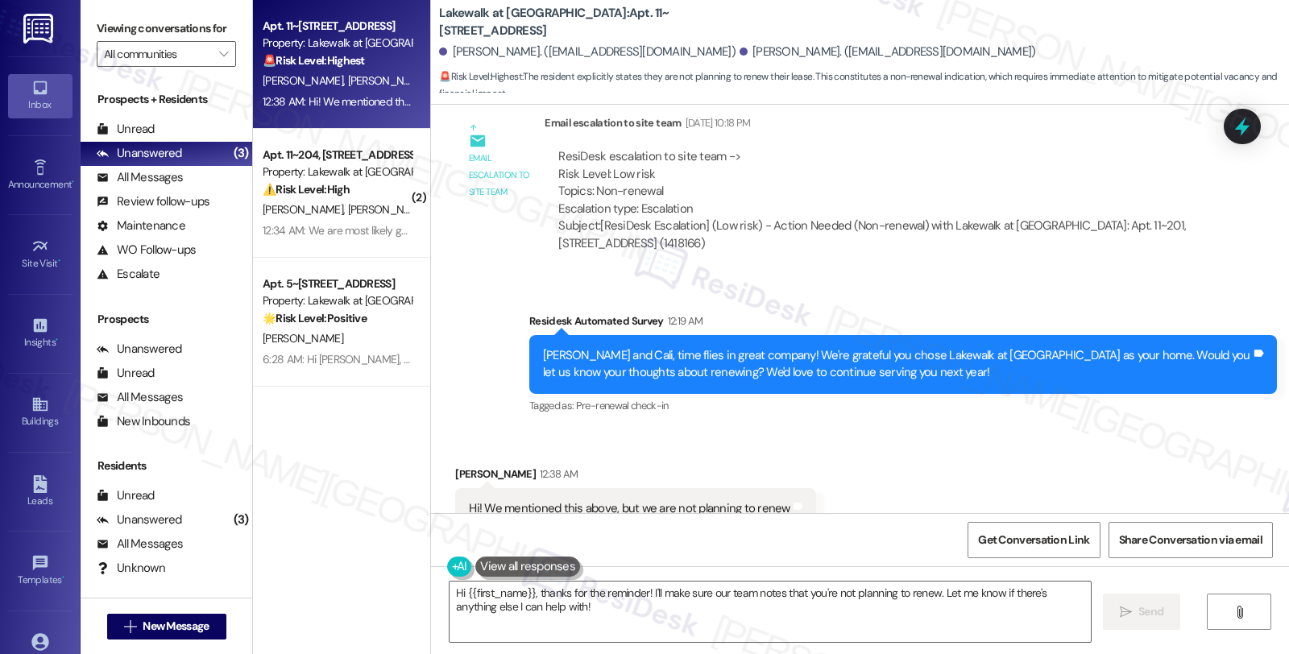
click at [455, 466] on div "[PERSON_NAME] 12:38 AM" at bounding box center [635, 477] width 360 height 23
copy div "Cali"
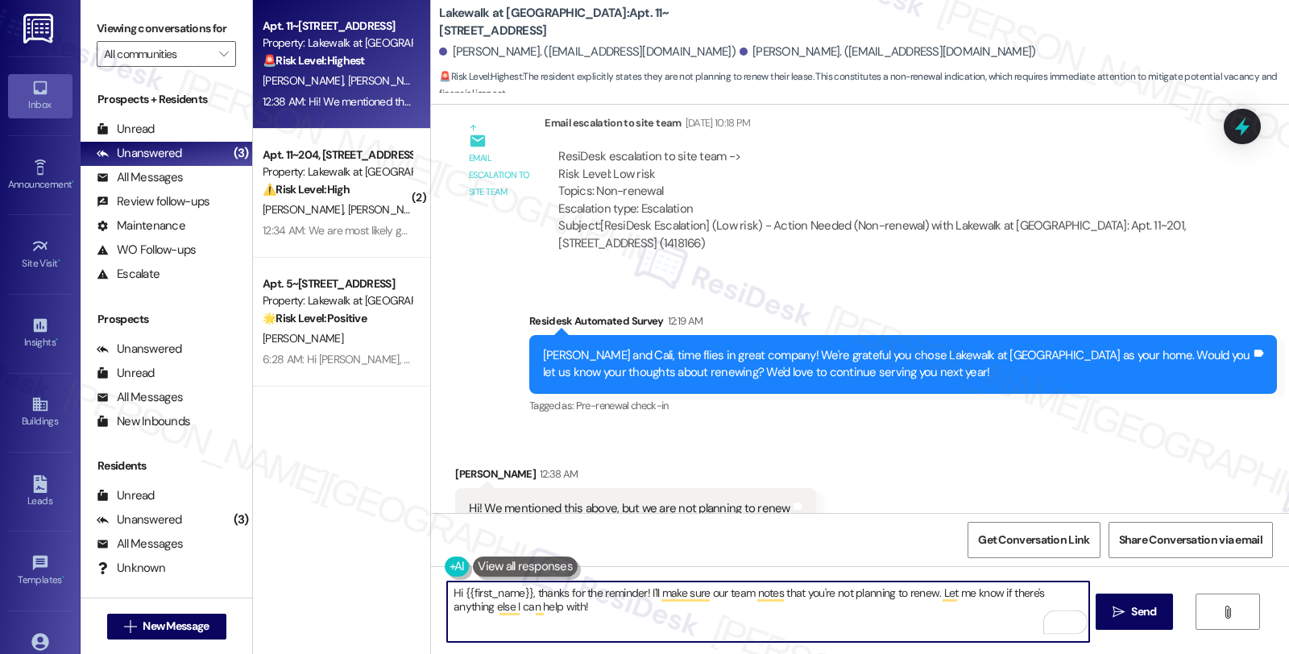
drag, startPoint x: 456, startPoint y: 594, endPoint x: 521, endPoint y: 592, distance: 65.3
click at [521, 592] on textarea "Hi {{first_name}}, thanks for the reminder! I'll make sure our team notes that …" at bounding box center [767, 612] width 641 height 60
paste textarea "Cali"
click at [585, 592] on textarea "Hi [PERSON_NAME], thanks for the reminder! I'll make sure our team notes that y…" at bounding box center [767, 612] width 641 height 60
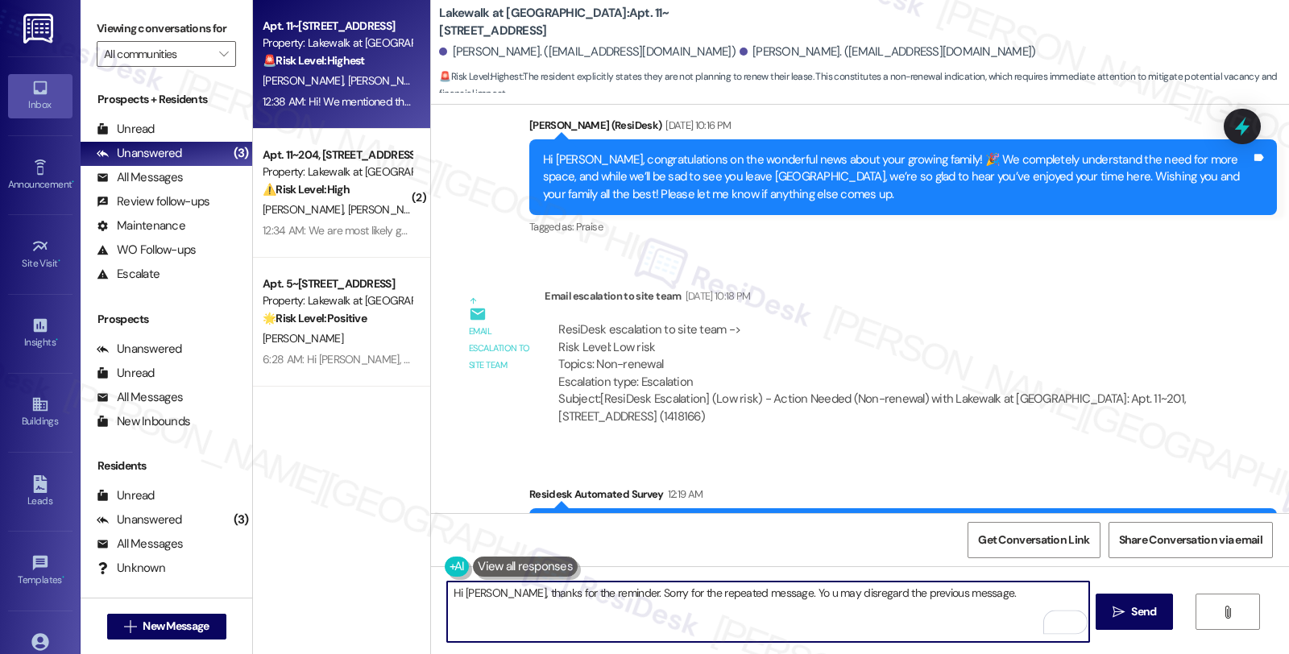
scroll to position [1655, 0]
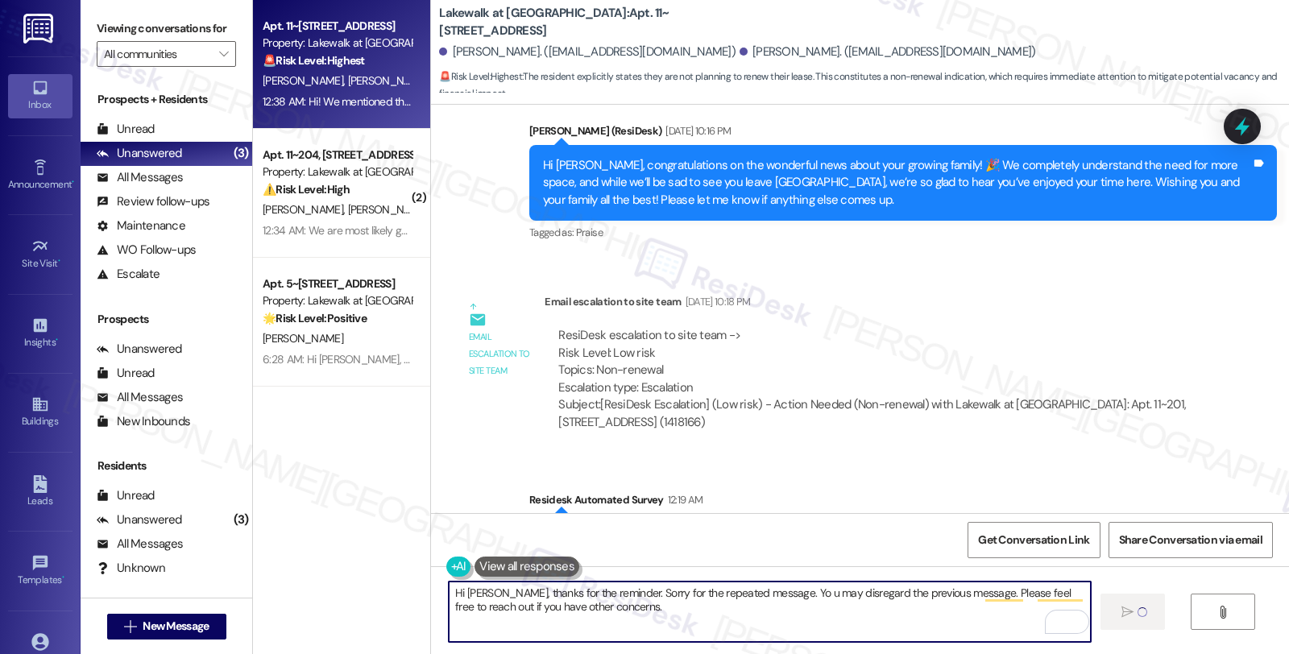
type textarea "Hi [PERSON_NAME], thanks for the reminder. Sorry for the repeated message. Yo u…"
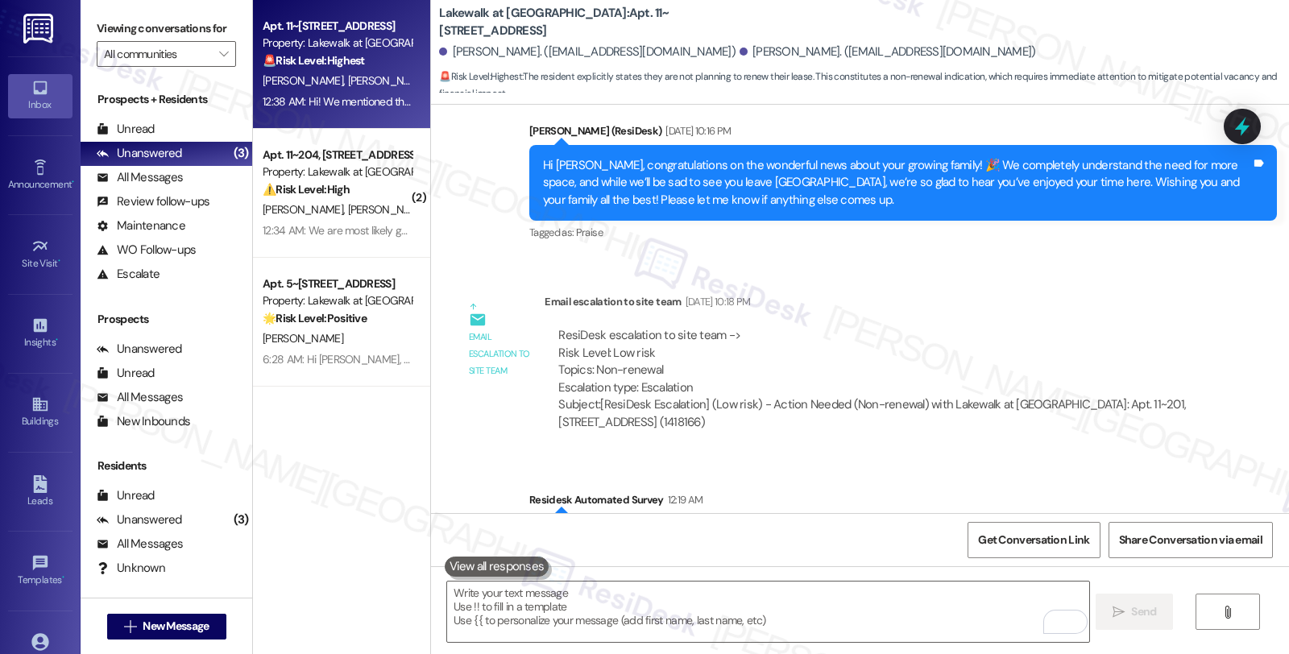
click at [1163, 293] on div "Email escalation to site team [DATE] 10:18 PM" at bounding box center [874, 304] width 658 height 23
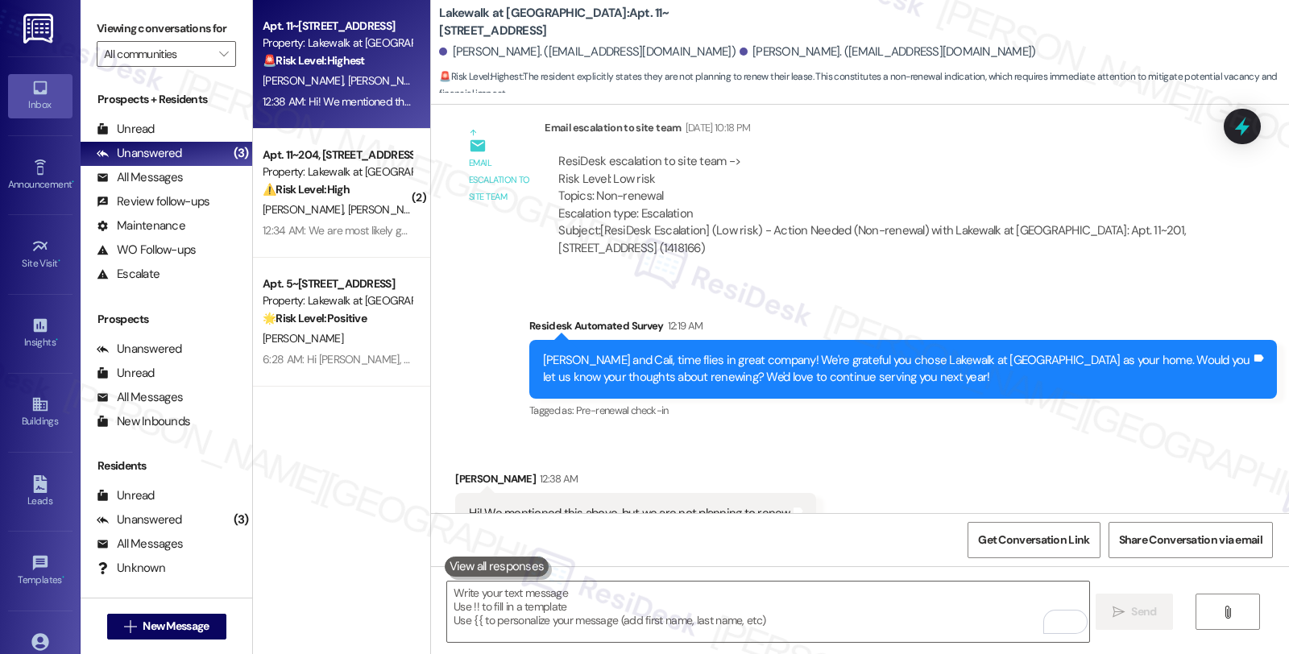
scroll to position [1834, 0]
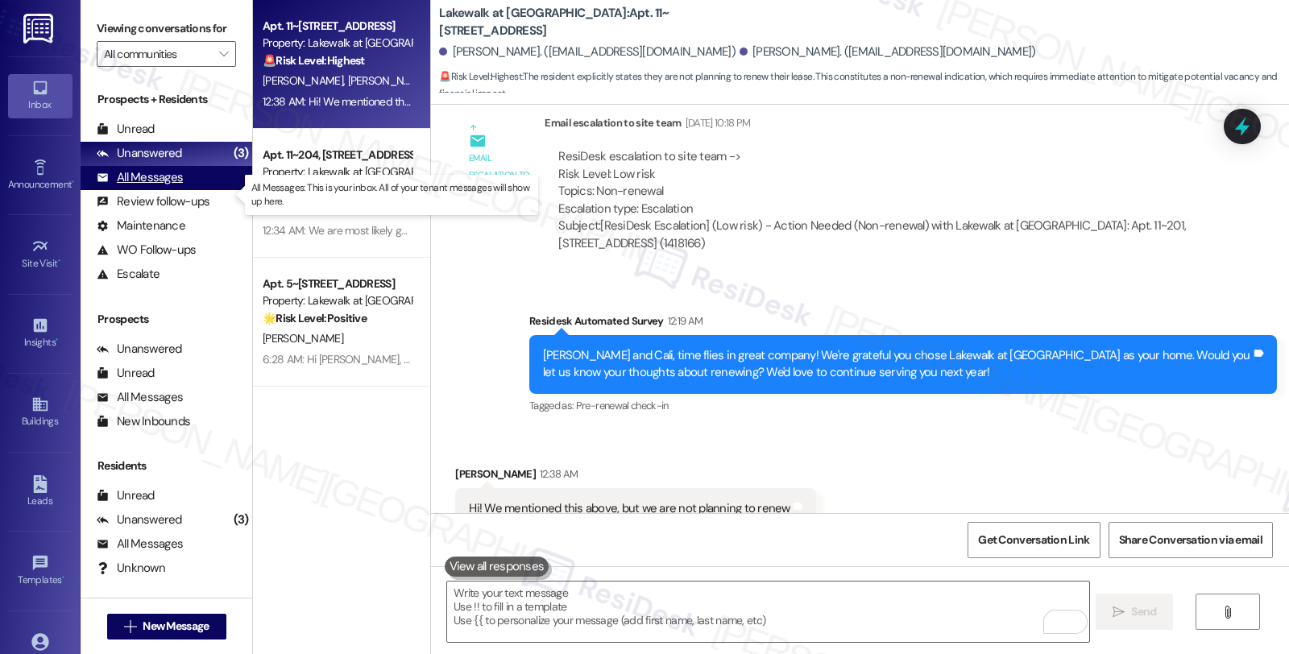
click at [187, 190] on div "All Messages (undefined)" at bounding box center [167, 178] width 172 height 24
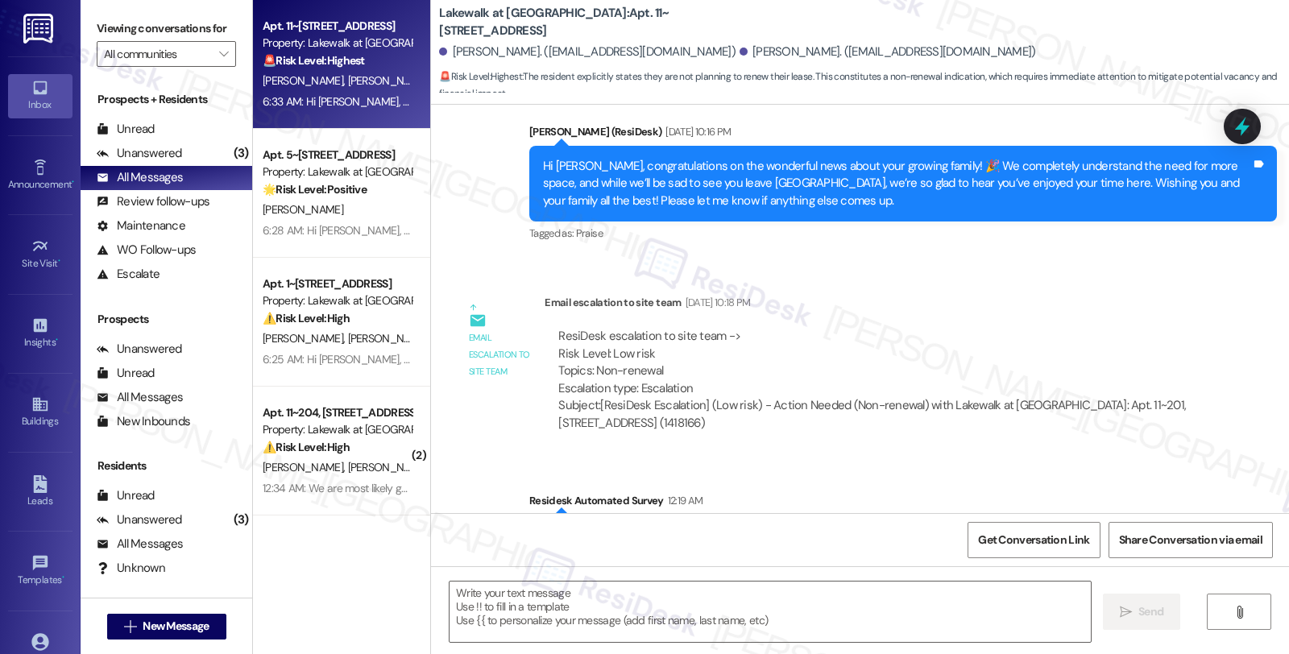
type textarea "Fetching suggested responses. Please feel free to read through the conversation…"
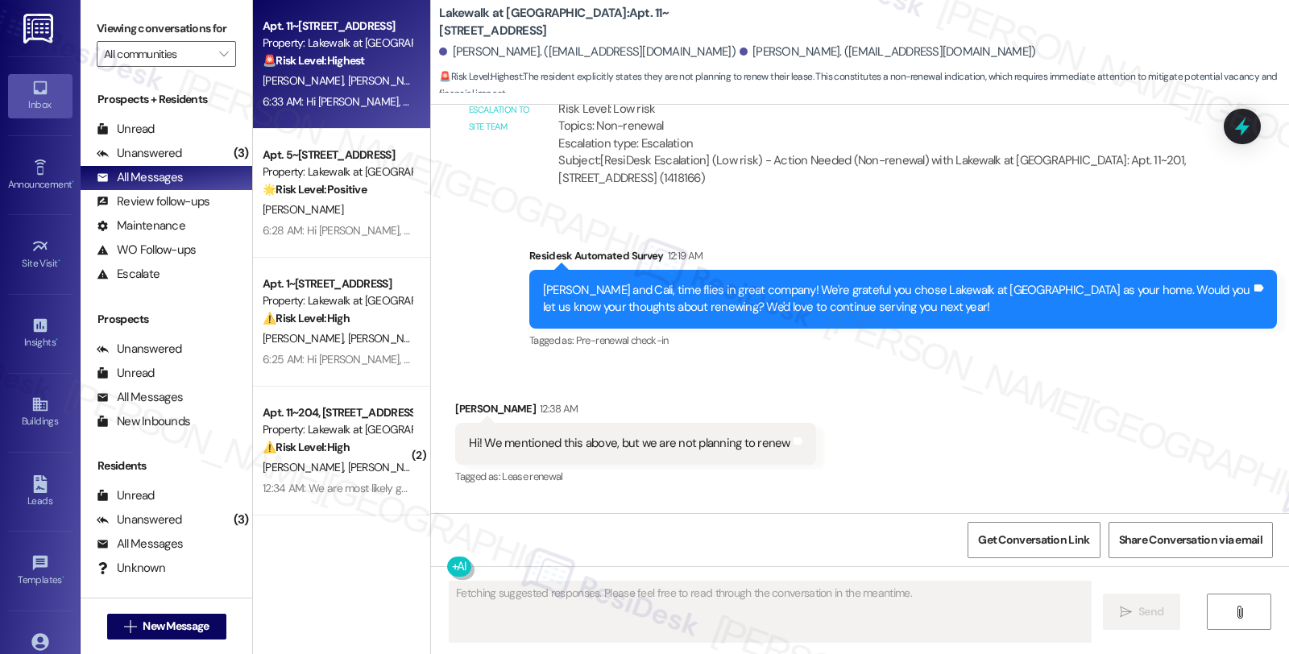
scroll to position [1964, 0]
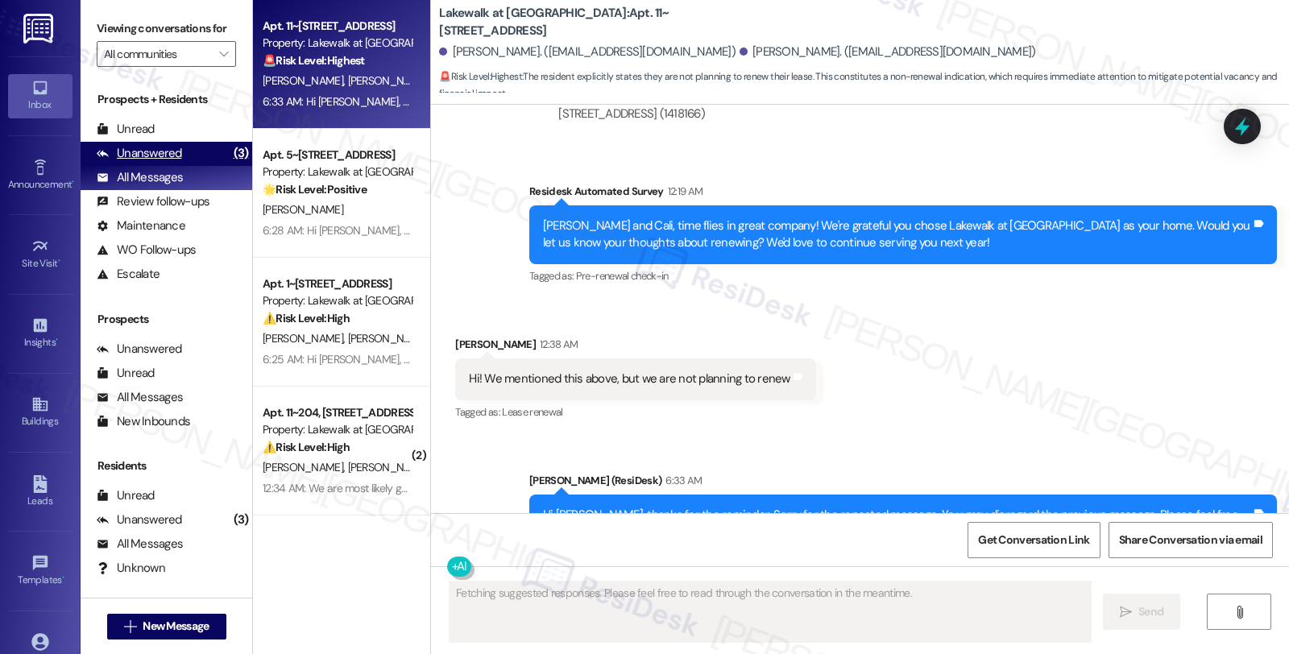
click at [181, 166] on div "Unanswered (3)" at bounding box center [167, 154] width 172 height 24
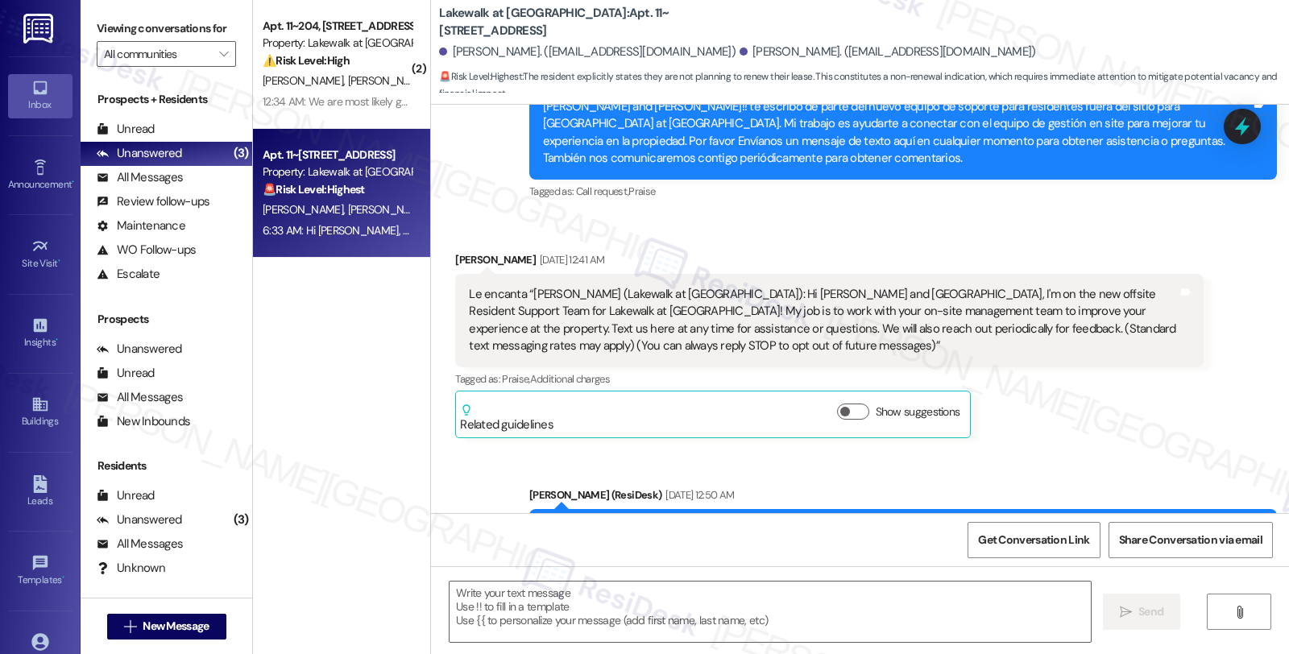
type textarea "Fetching suggested responses. Please feel free to read through the conversation…"
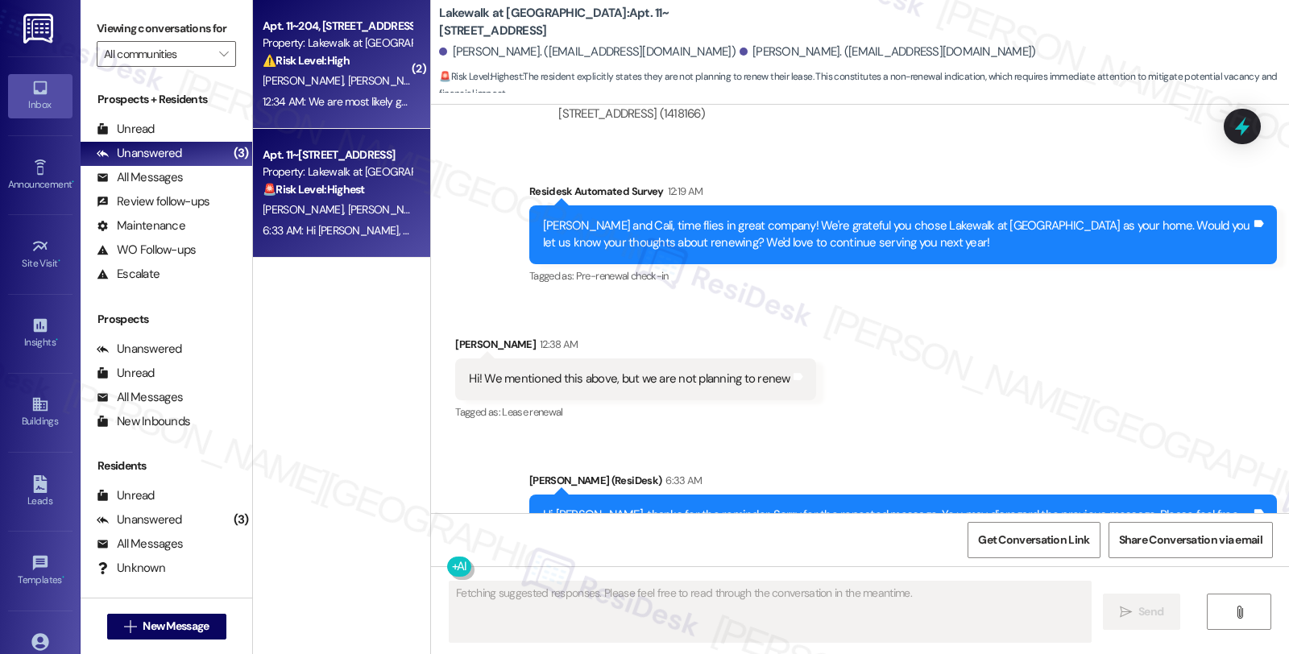
click at [376, 48] on div "Property: Lakewalk at [GEOGRAPHIC_DATA]" at bounding box center [337, 43] width 149 height 17
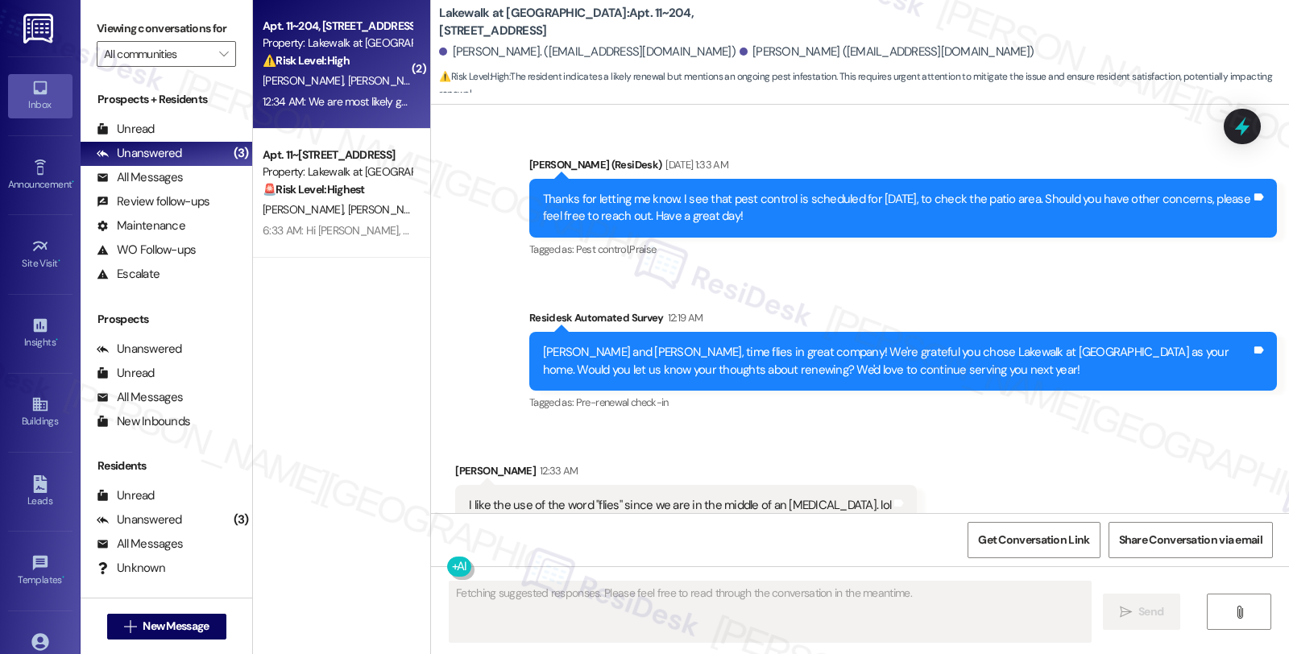
scroll to position [1608, 0]
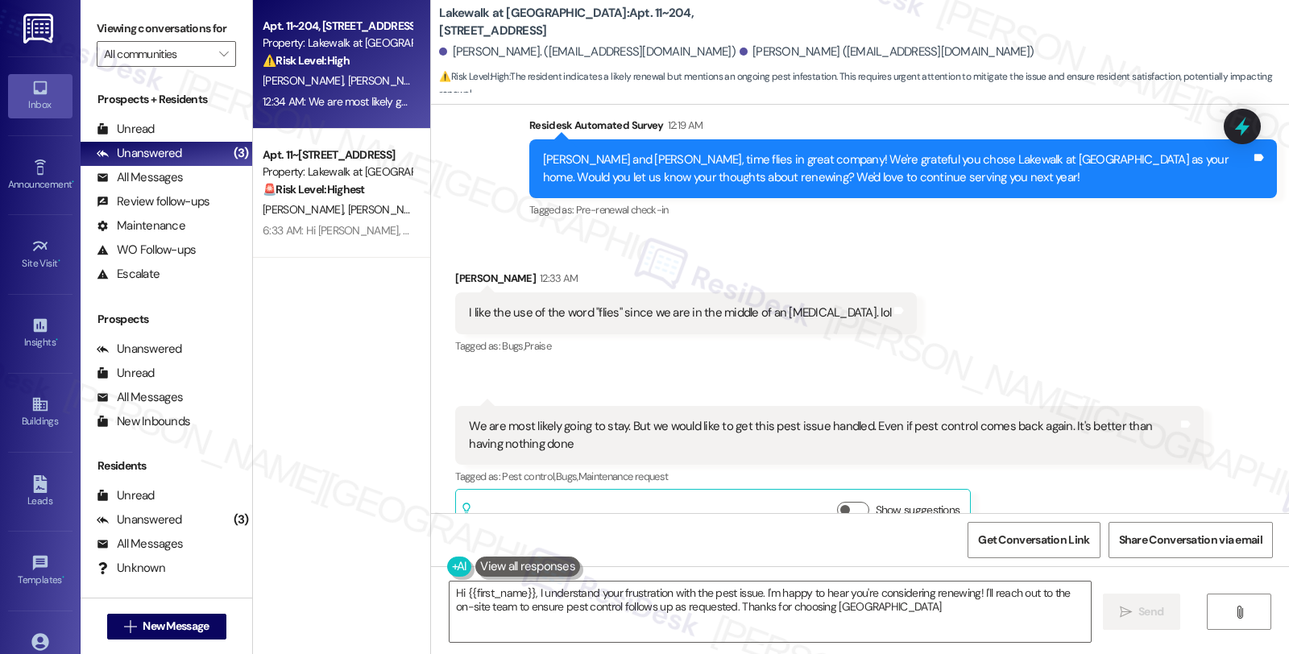
type textarea "Hi {{first_name}}, I understand your frustration with the pest issue. I'm happy…"
drag, startPoint x: 1125, startPoint y: 264, endPoint x: 761, endPoint y: 14, distance: 442.1
click at [1125, 264] on div "Received via SMS [PERSON_NAME] 12:33 AM I like the use of the word "flies" sinc…" at bounding box center [860, 391] width 858 height 314
